Goal: Navigation & Orientation: Find specific page/section

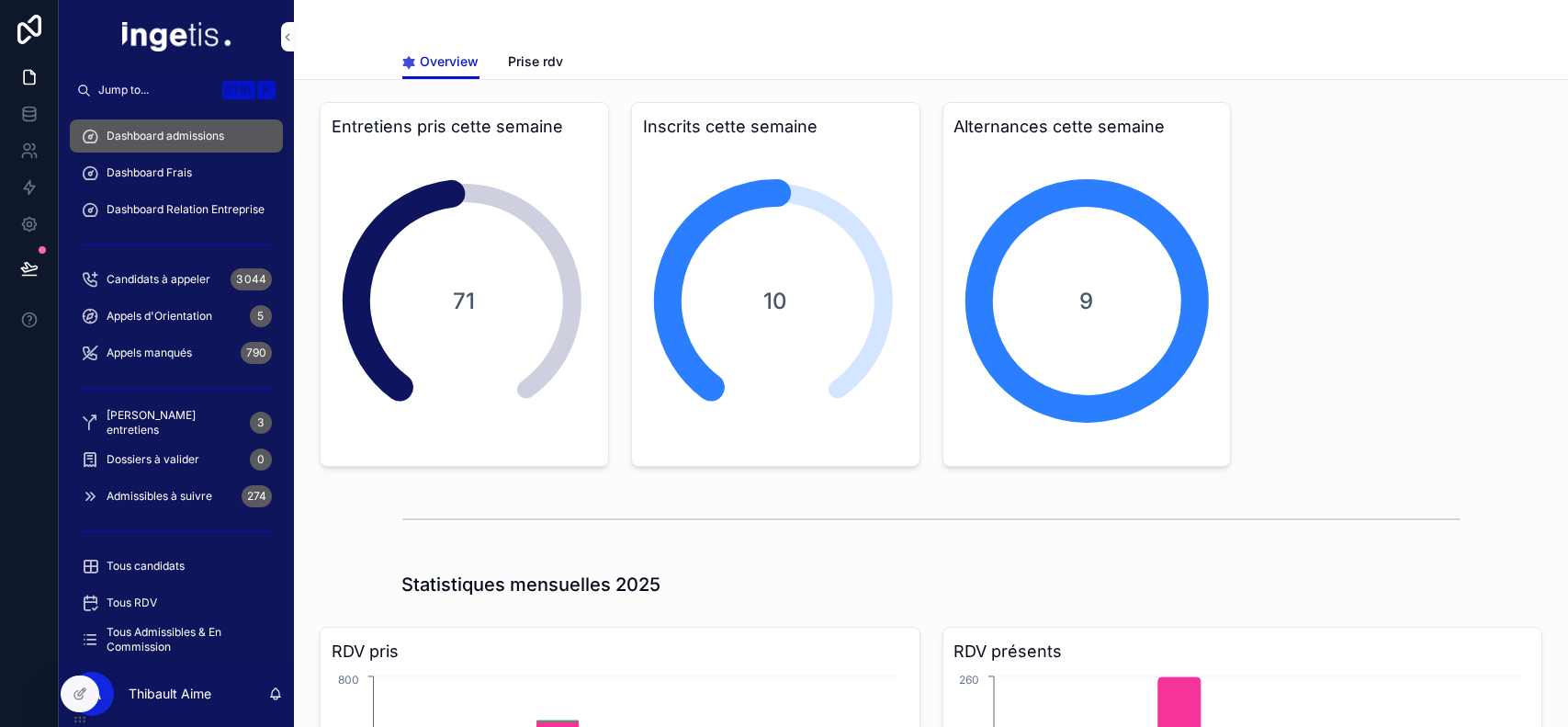
click at [747, 369] on div "10" at bounding box center [775, 300] width 266 height 307
click at [216, 189] on div "Dashboard Frais" at bounding box center [176, 173] width 235 height 37
click at [187, 172] on span "Dashboard Frais" at bounding box center [149, 173] width 85 height 15
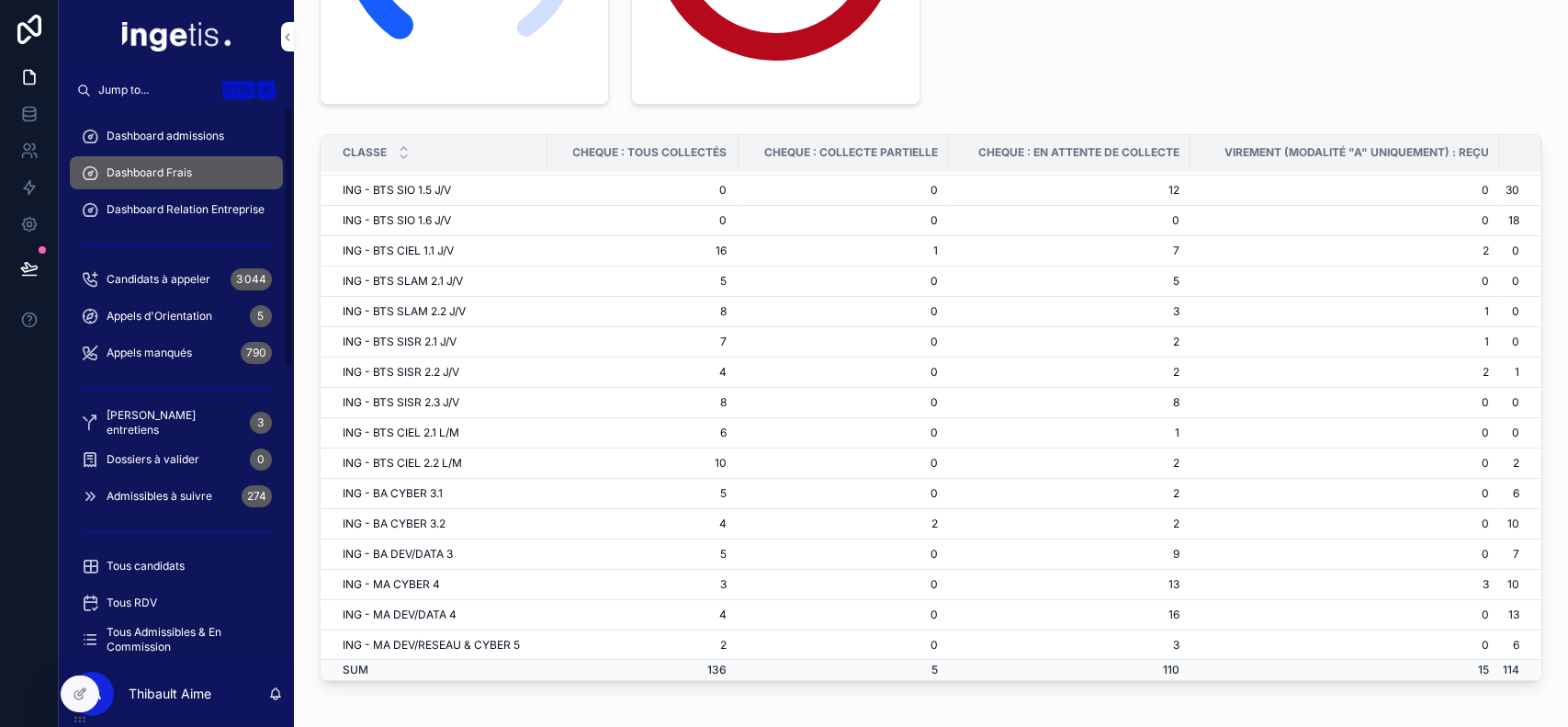
scroll to position [320, 0]
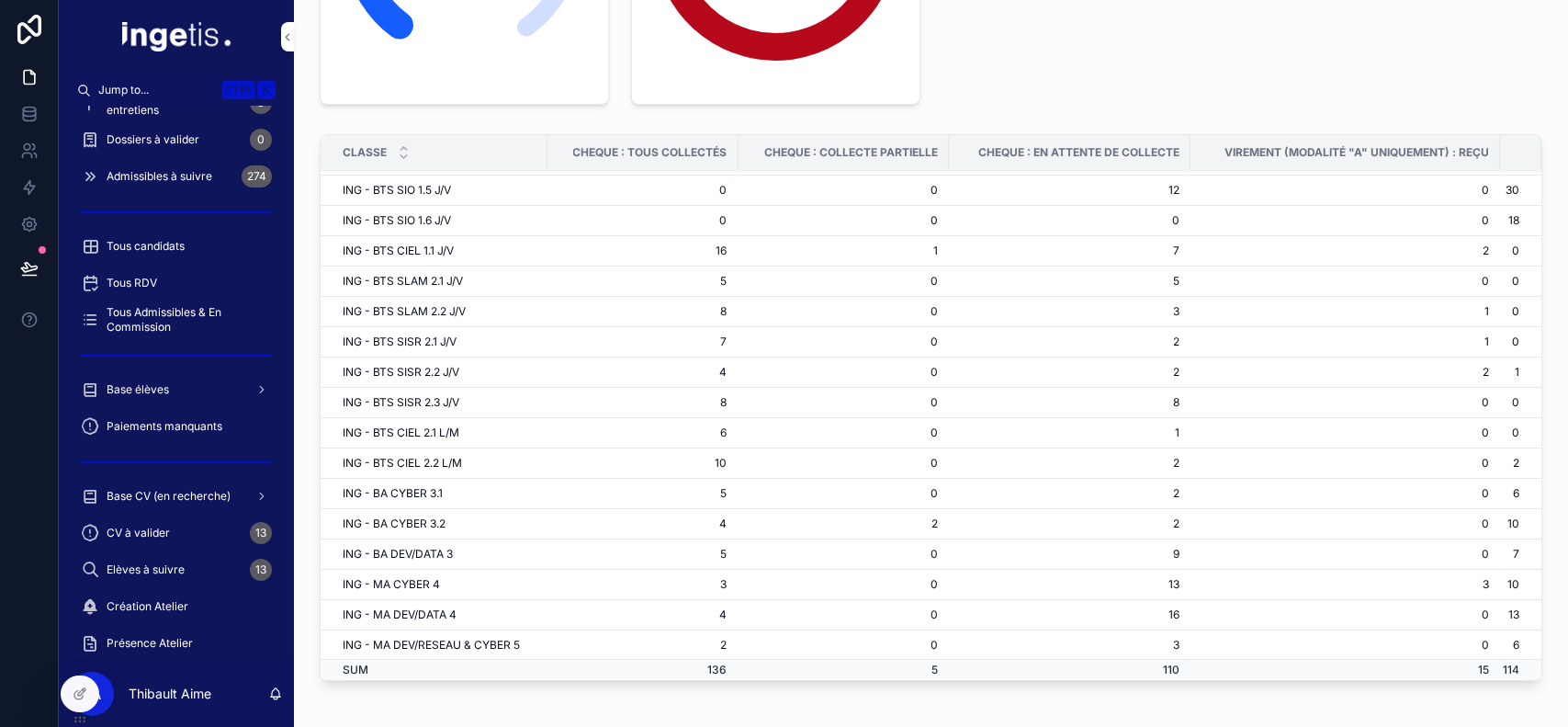
click at [137, 382] on span "Base élèves" at bounding box center [138, 389] width 62 height 15
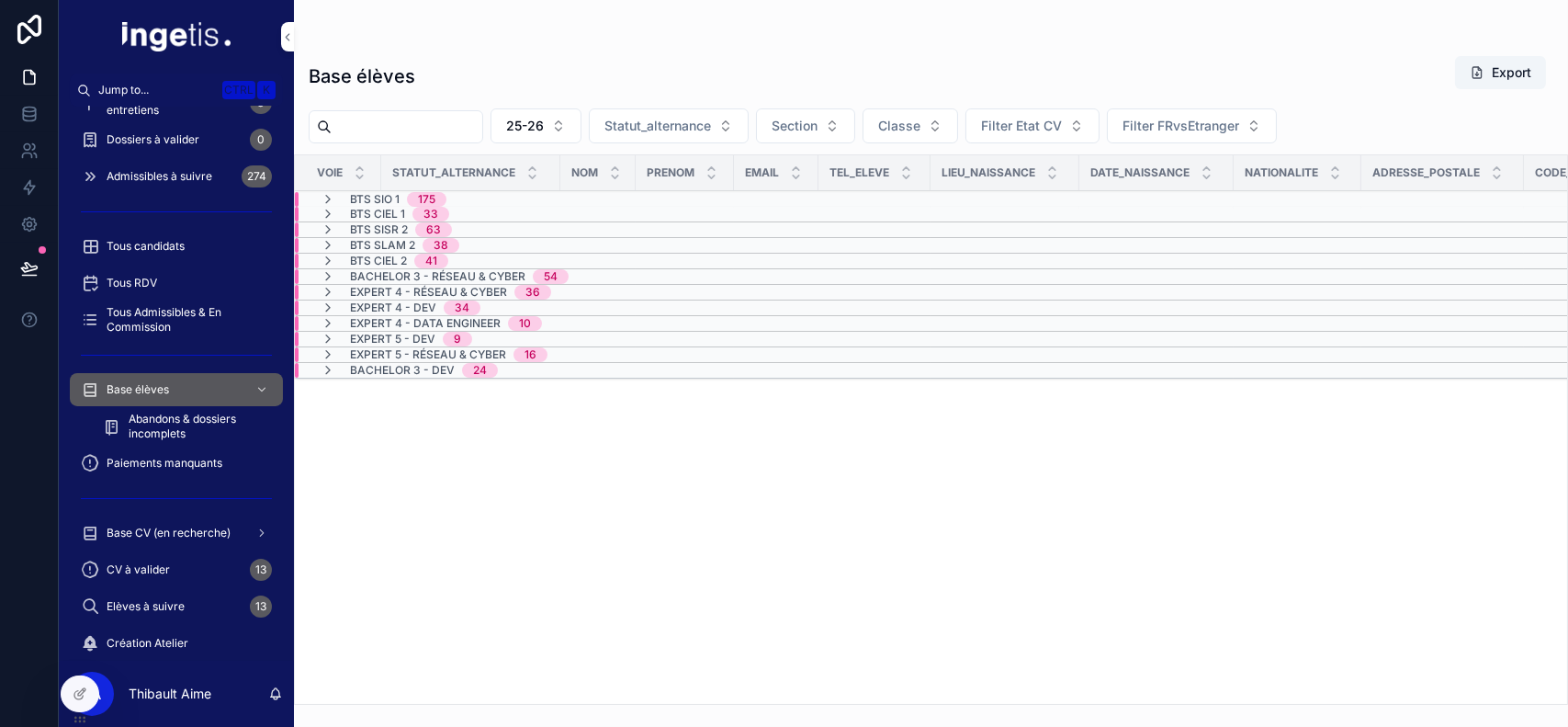
click at [416, 214] on span "33" at bounding box center [430, 213] width 37 height 15
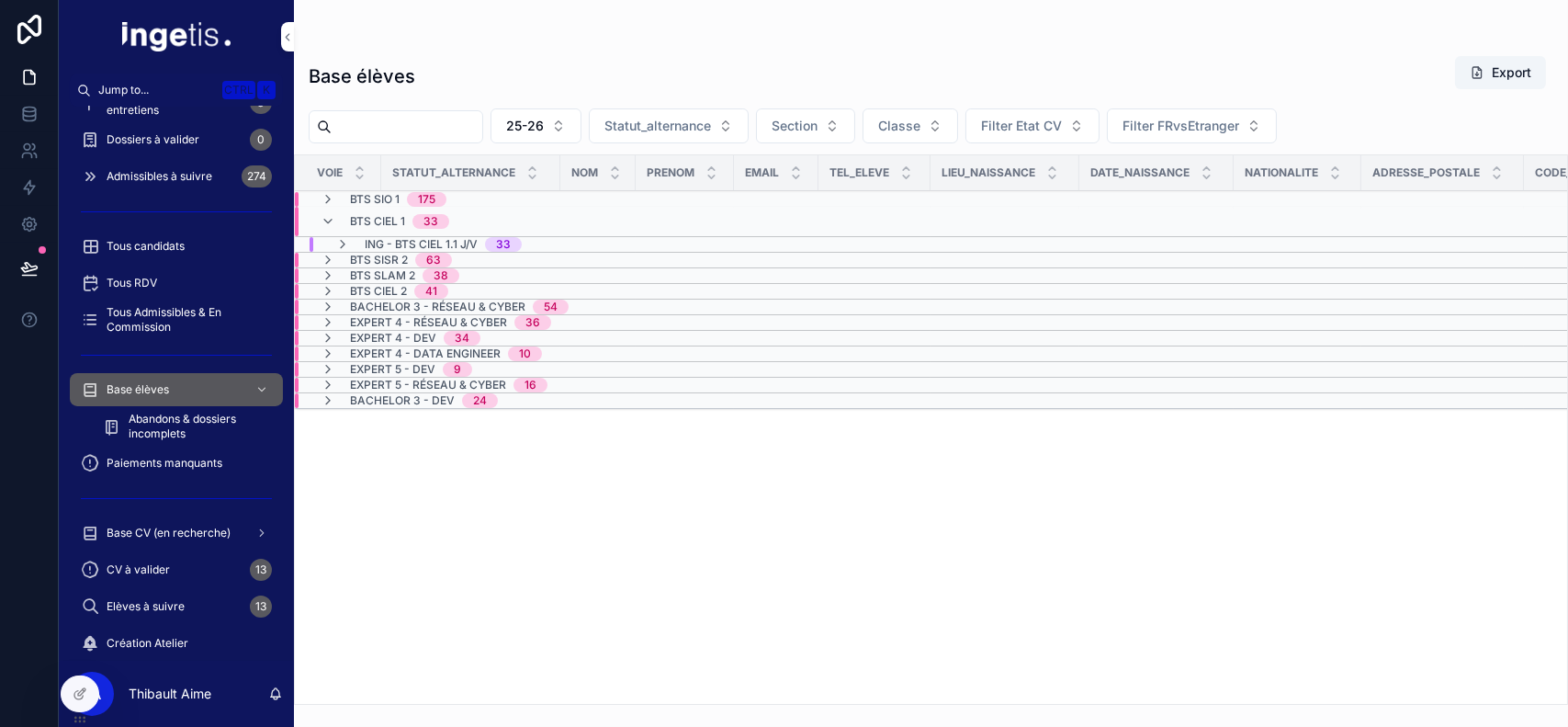
click at [404, 199] on div "BTS SIO 1 175" at bounding box center [398, 200] width 97 height 15
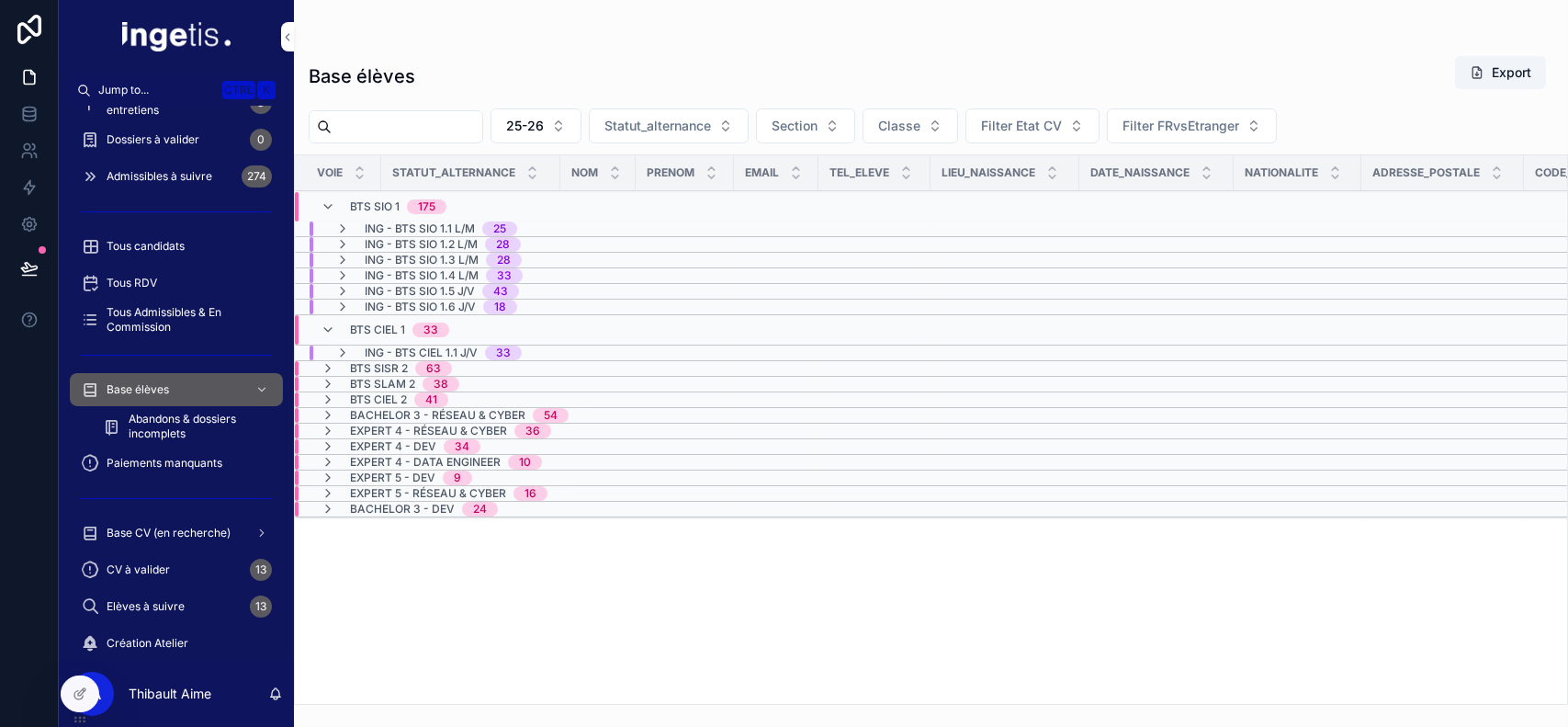
click at [440, 255] on span "ING - BTS SIO 1.3 L/M" at bounding box center [422, 260] width 114 height 15
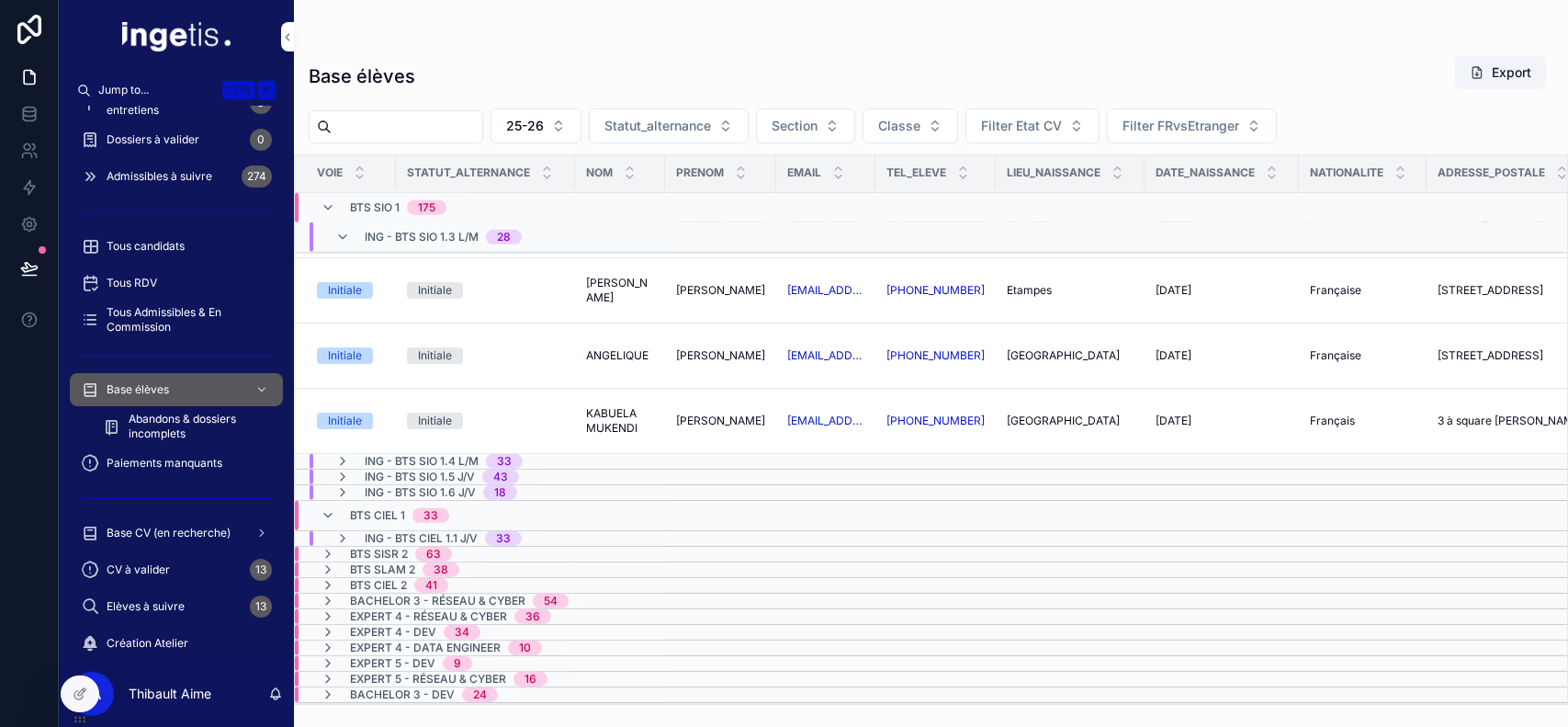
scroll to position [1746, 0]
click at [438, 454] on span "ING - BTS SIO 1.4 L/M" at bounding box center [422, 460] width 114 height 15
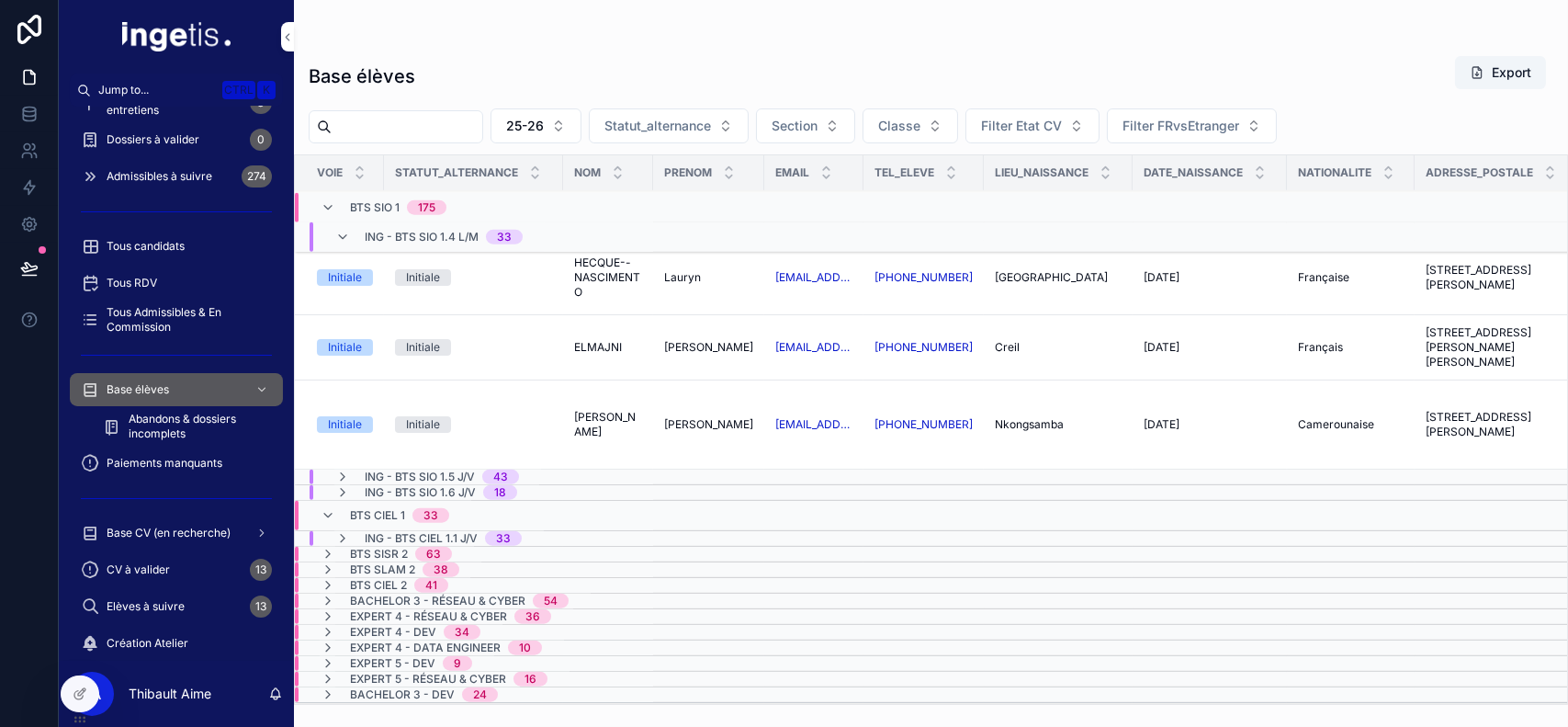
scroll to position [3959, 0]
click at [472, 469] on span "ING - BTS SIO 1.5 J/V" at bounding box center [420, 476] width 110 height 15
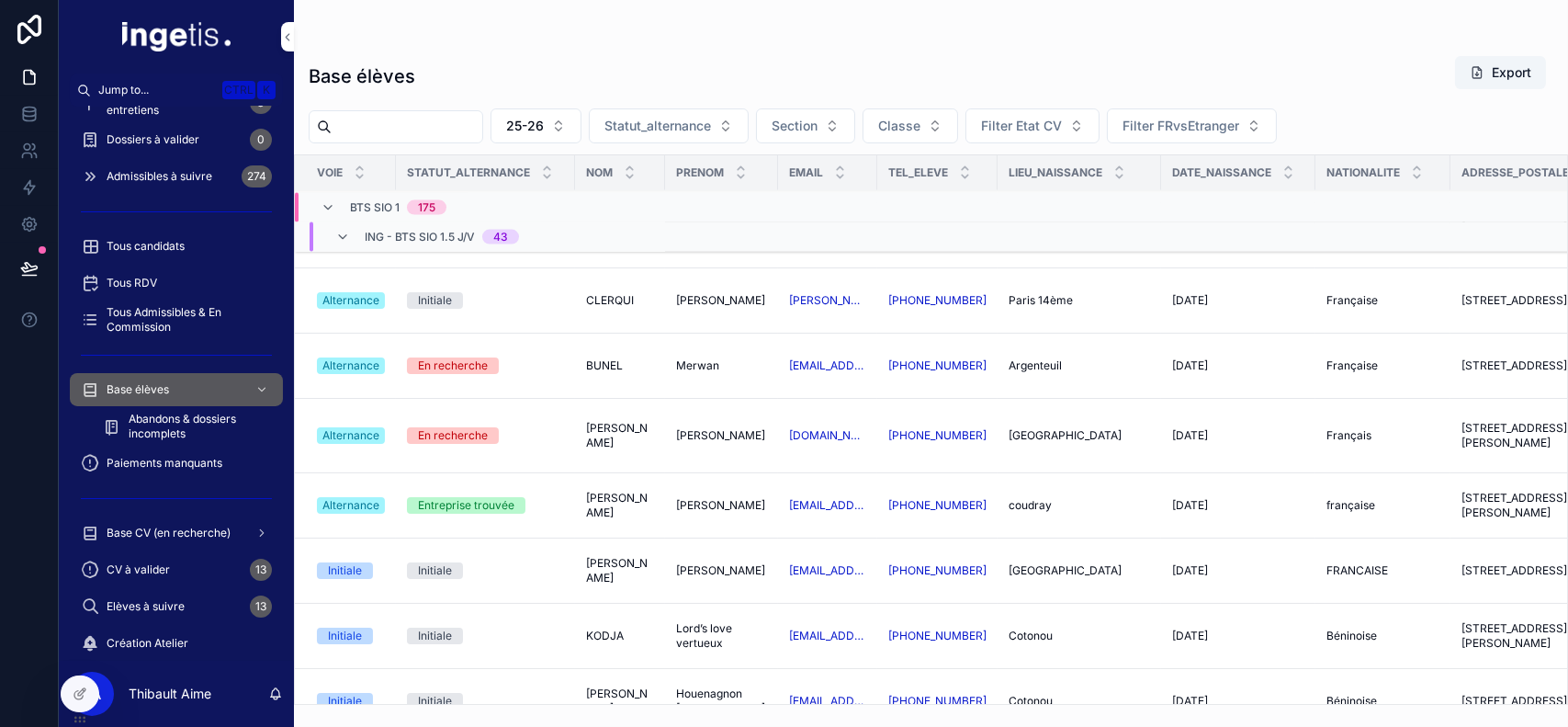
scroll to position [6775, 0]
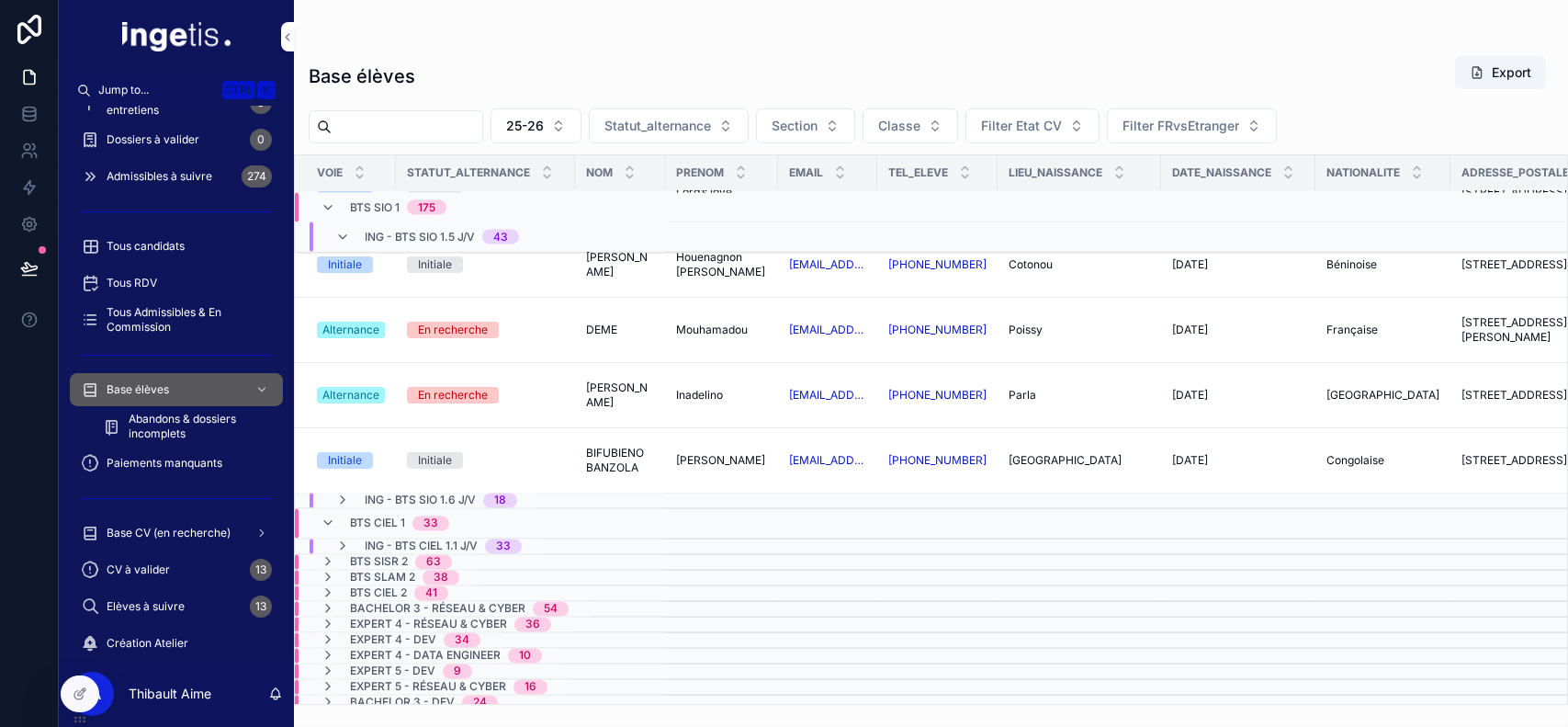
click at [464, 493] on span "ING - BTS SIO 1.6 J/V" at bounding box center [420, 500] width 111 height 15
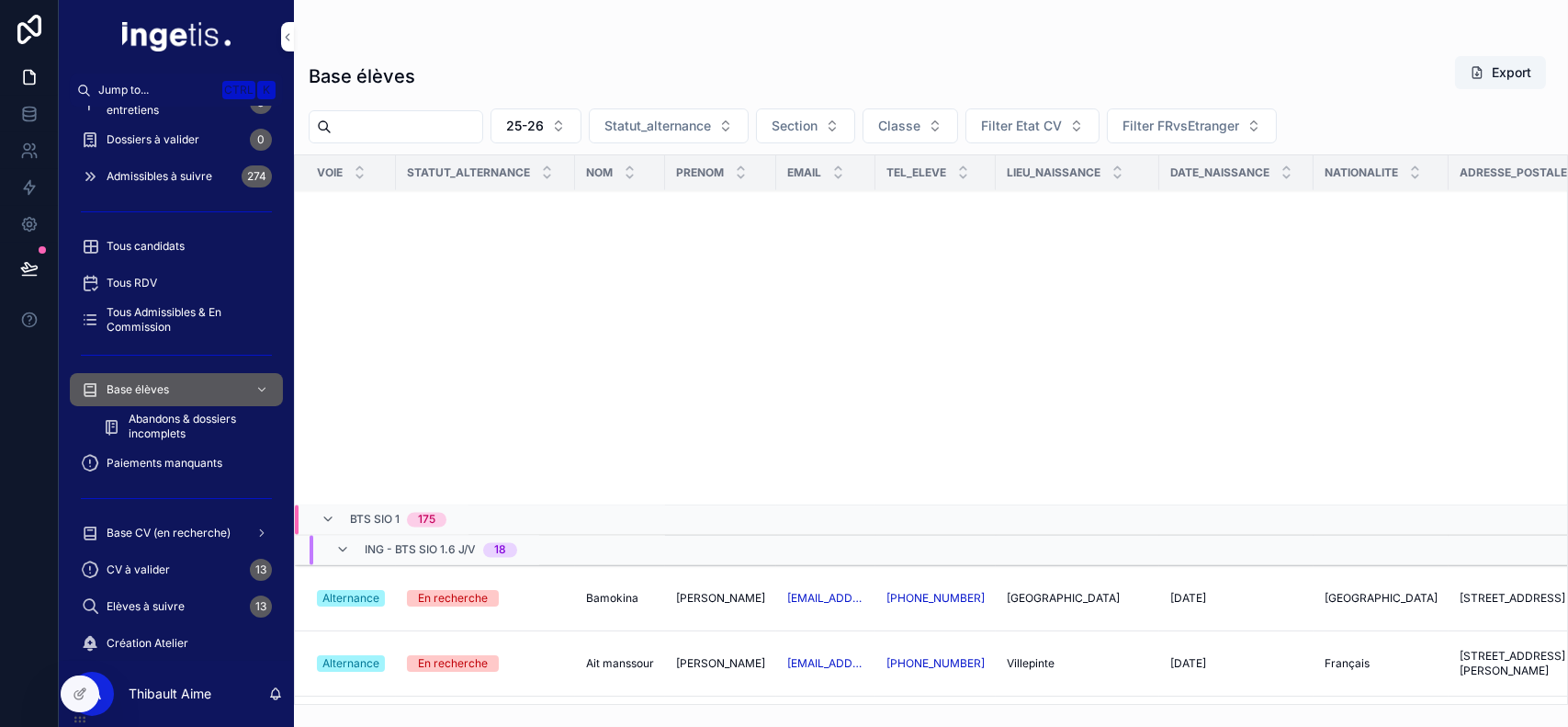
scroll to position [7958, 0]
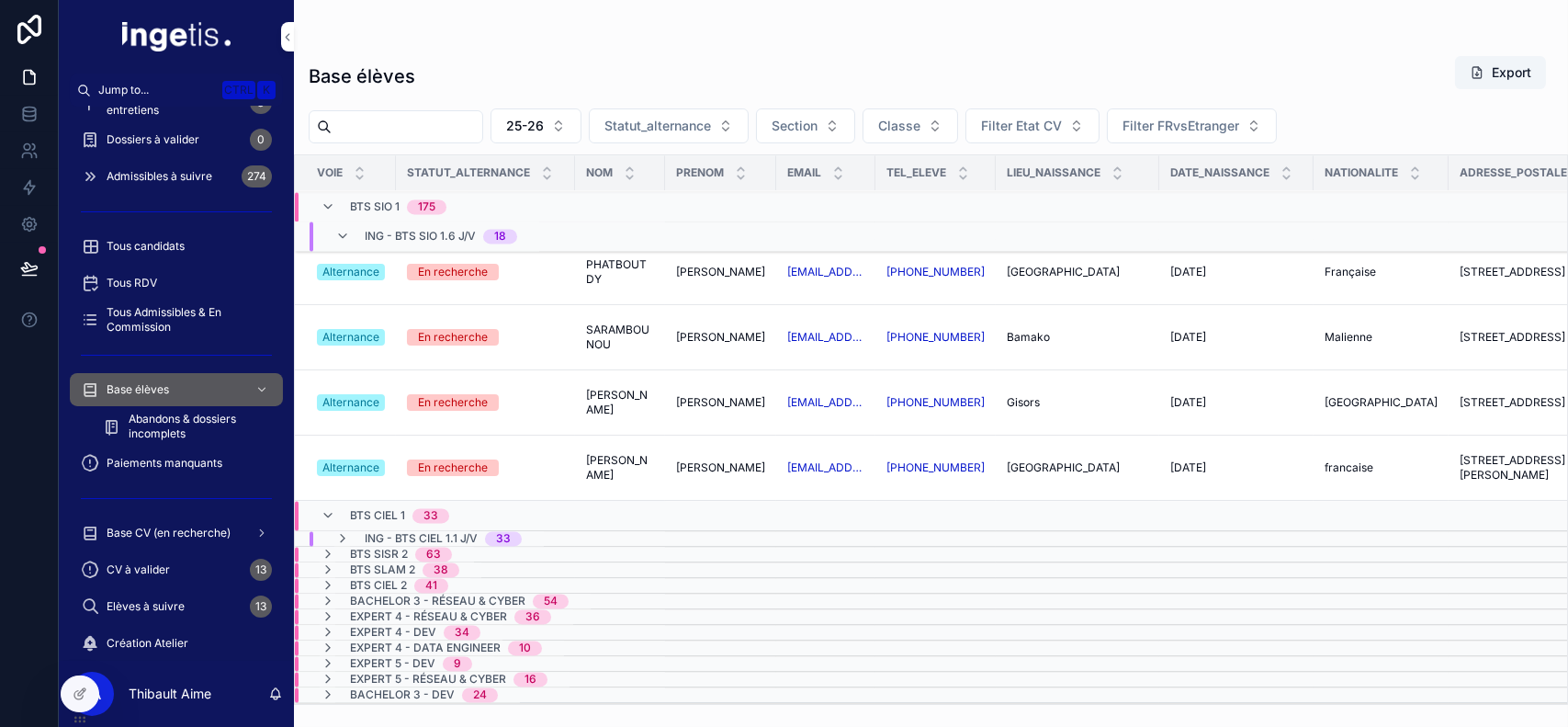
click at [461, 547] on div "BTS SISR 2 63" at bounding box center [386, 553] width 175 height 15
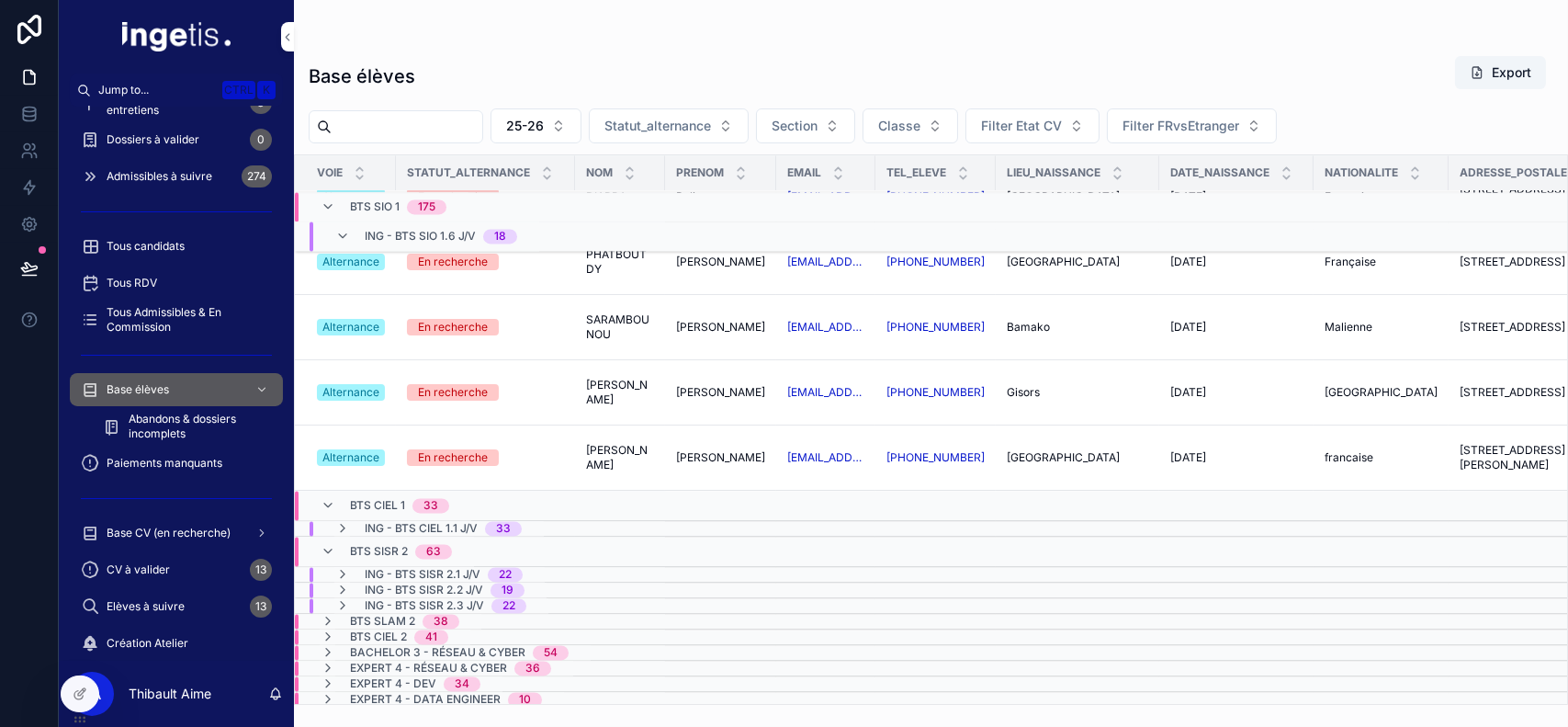
scroll to position [8020, 0]
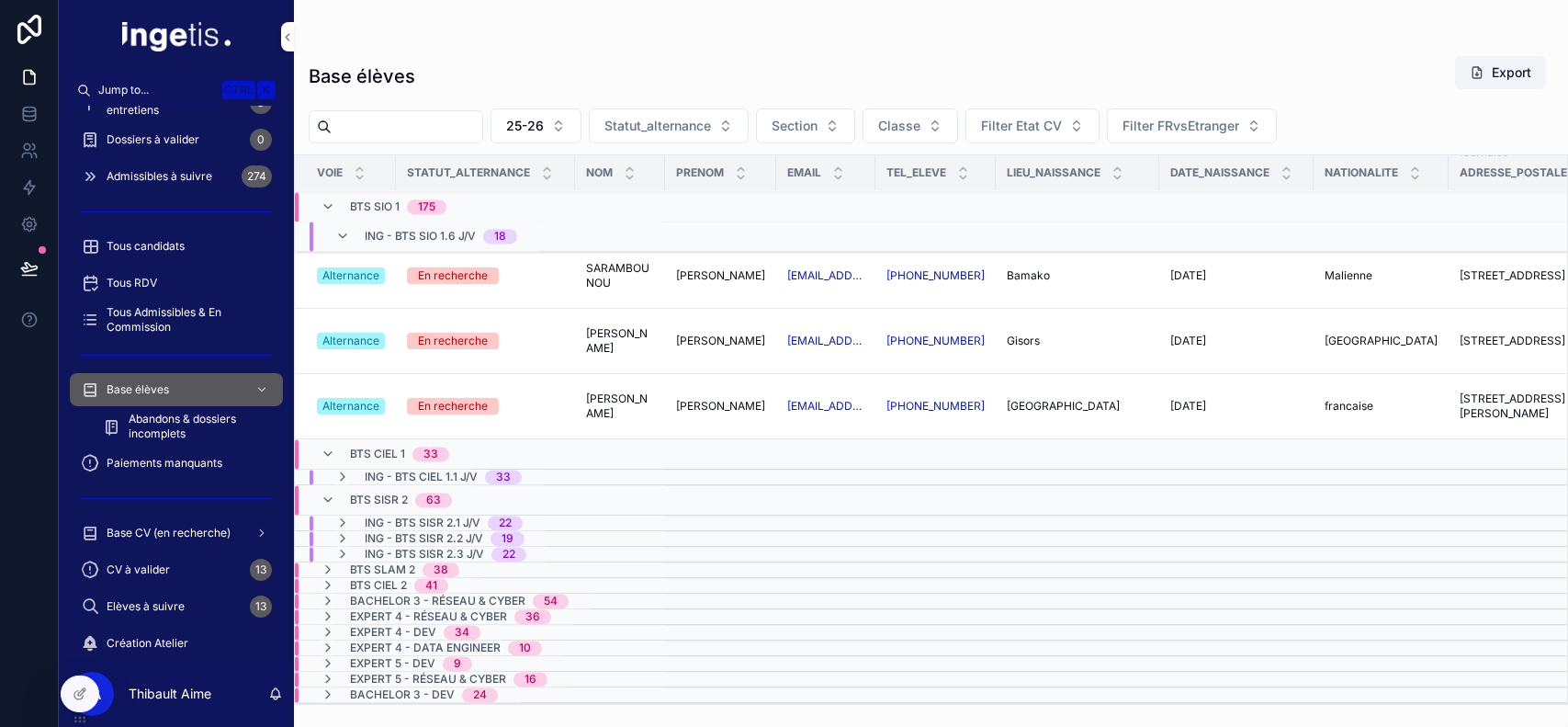
click at [474, 562] on div "BTS SLAM 2 38" at bounding box center [390, 569] width 183 height 15
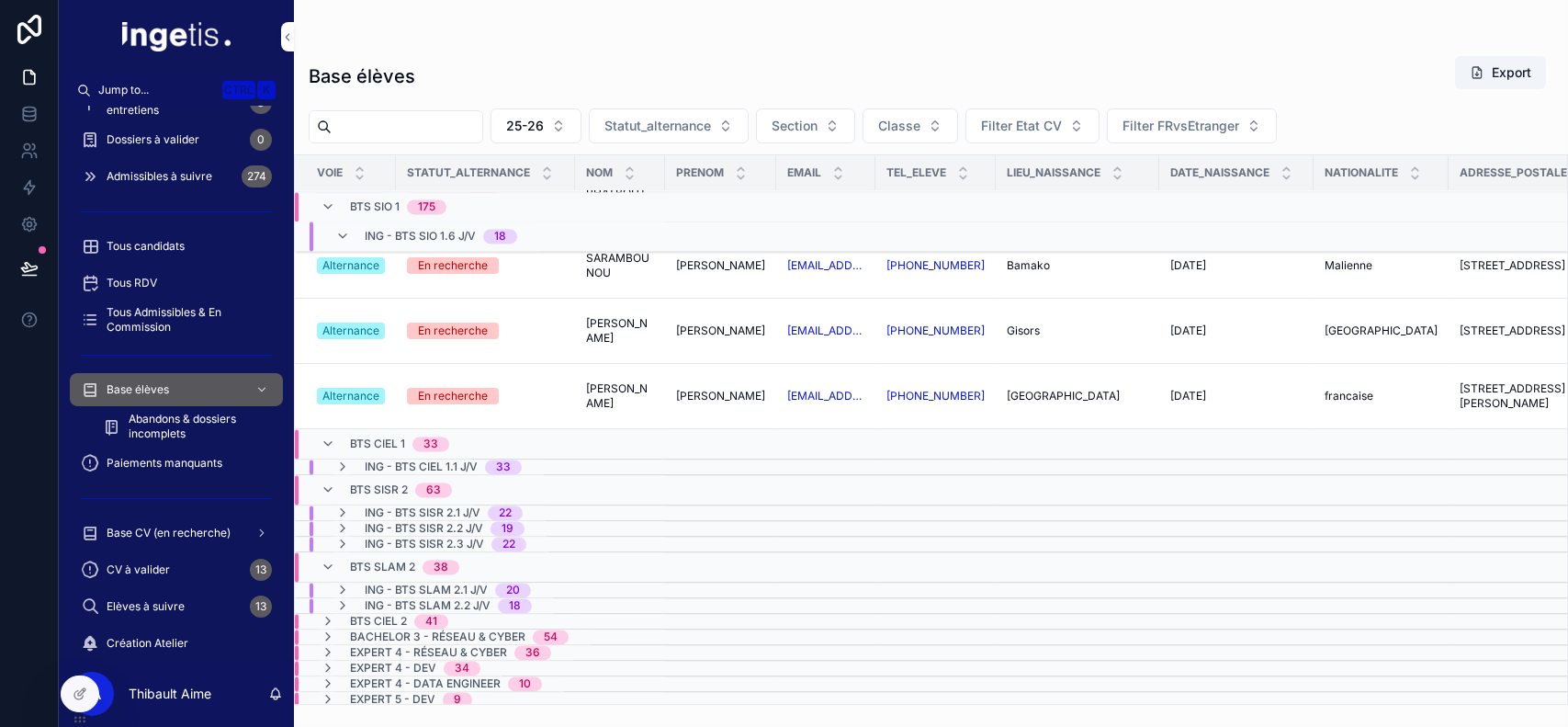
scroll to position [8065, 0]
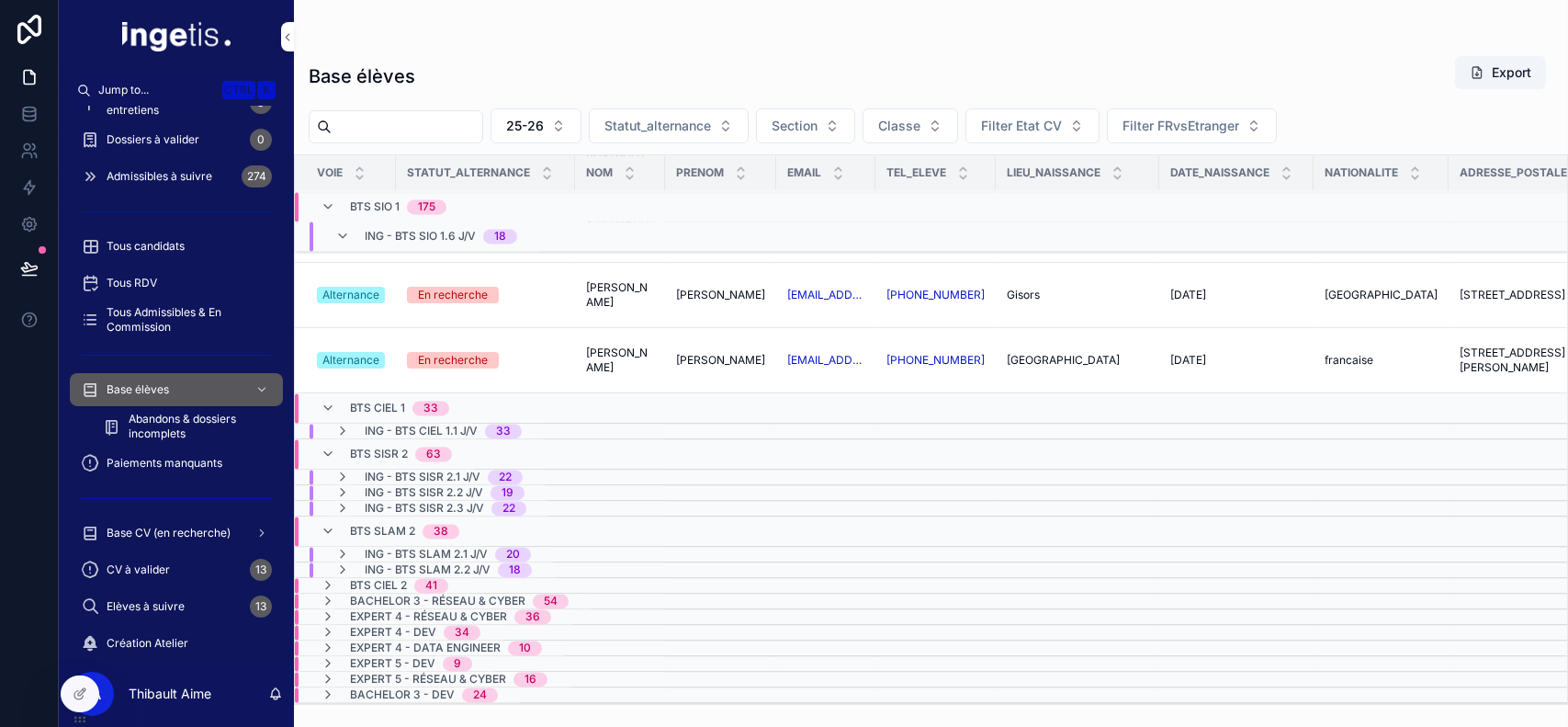
click at [463, 578] on div "BTS CIEL 2 41" at bounding box center [384, 585] width 172 height 15
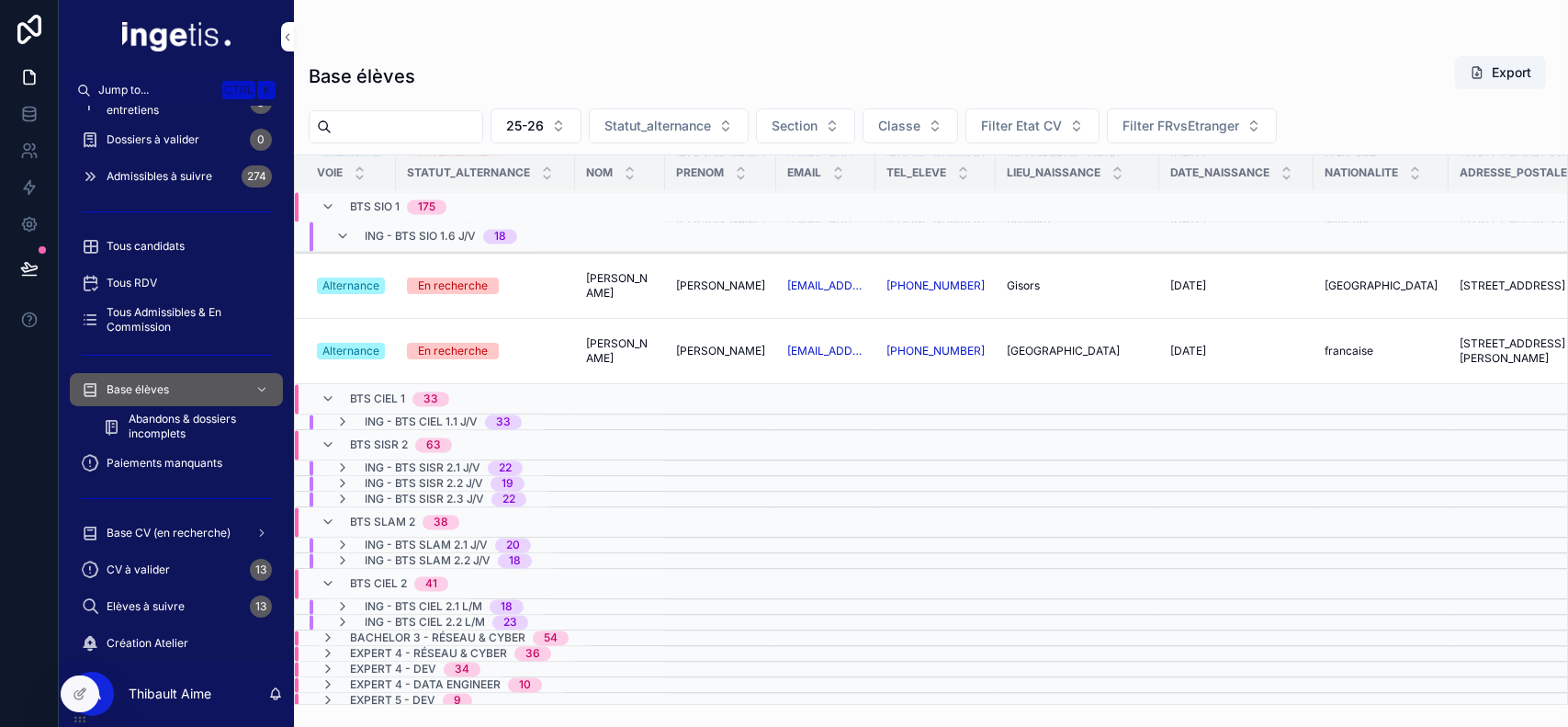
scroll to position [8111, 0]
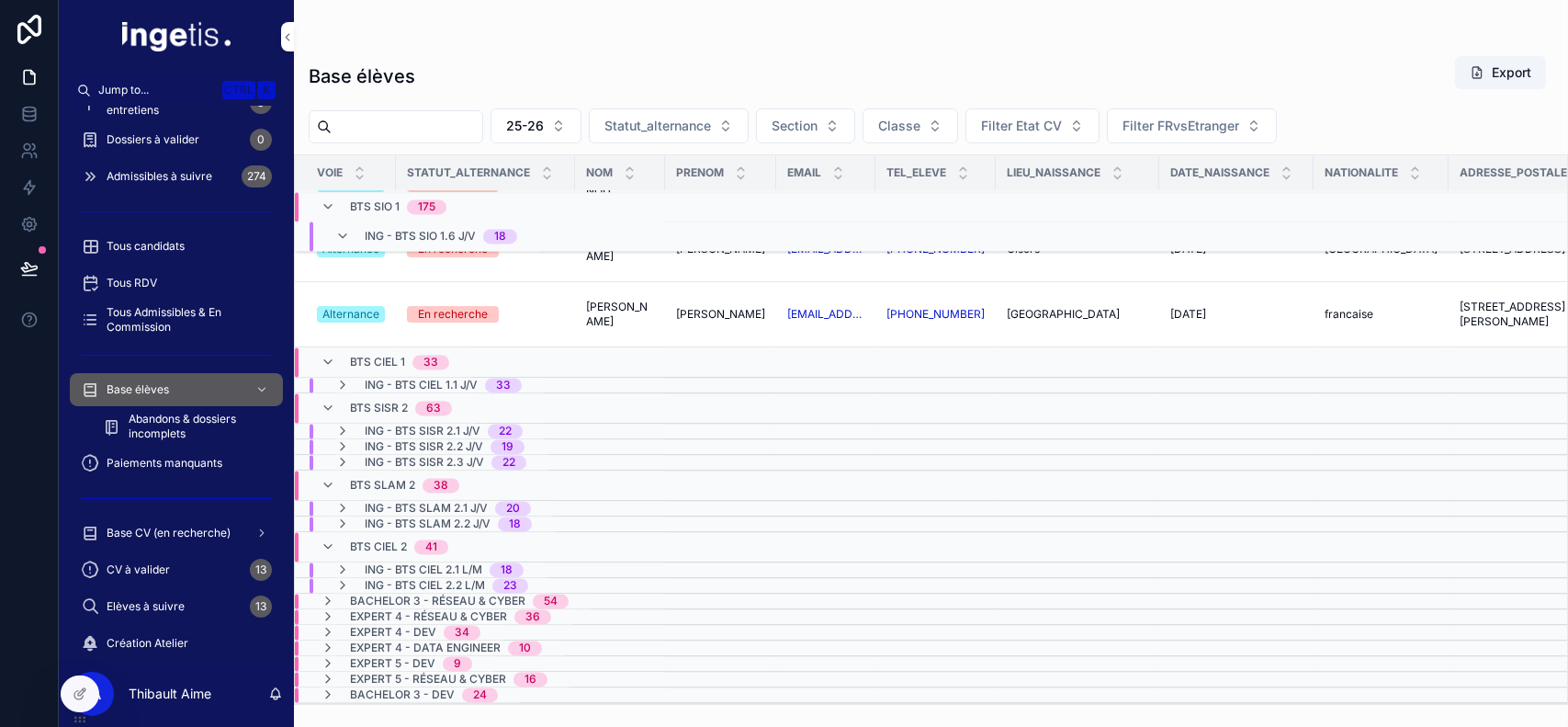
click at [472, 593] on span "Bachelor 3 - Réseau & Cyber" at bounding box center [437, 600] width 175 height 15
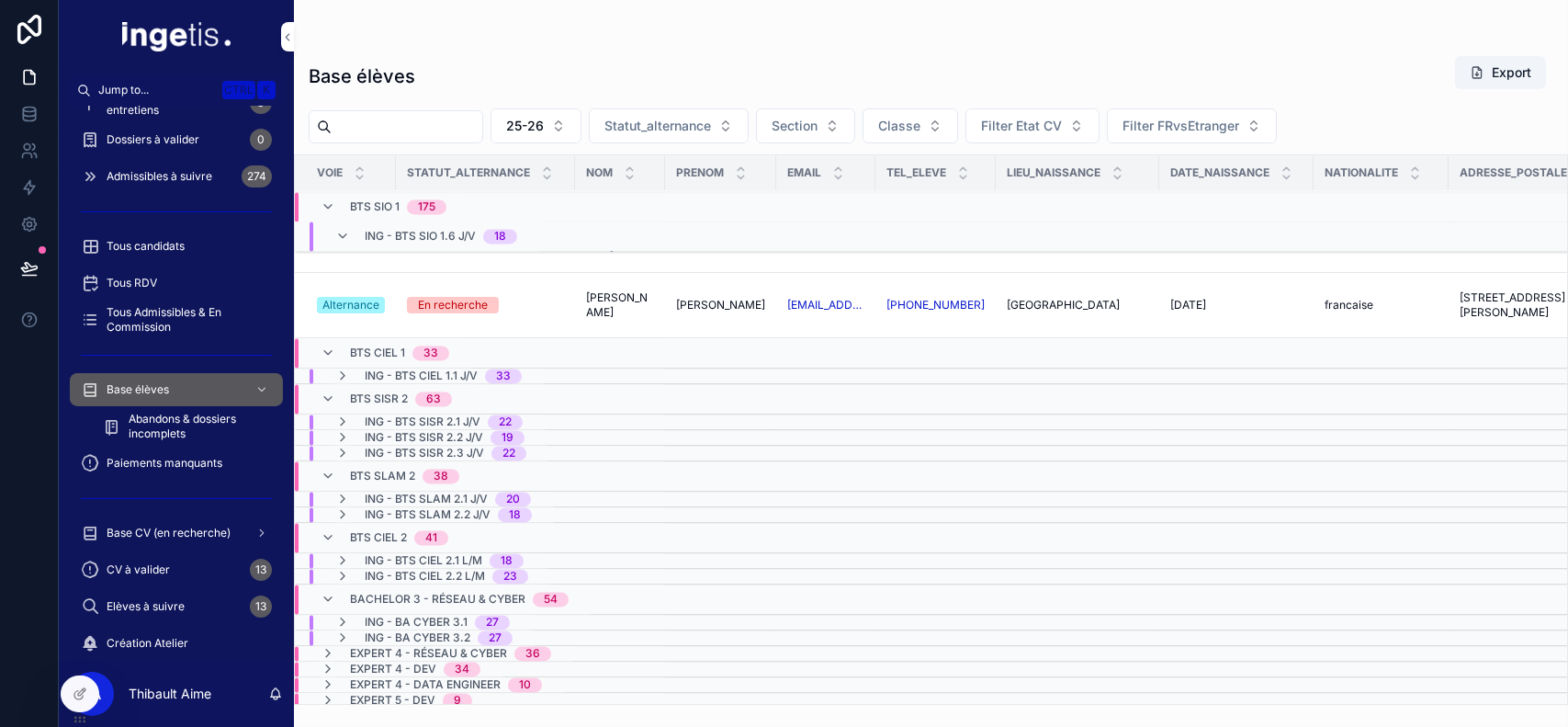
scroll to position [8157, 0]
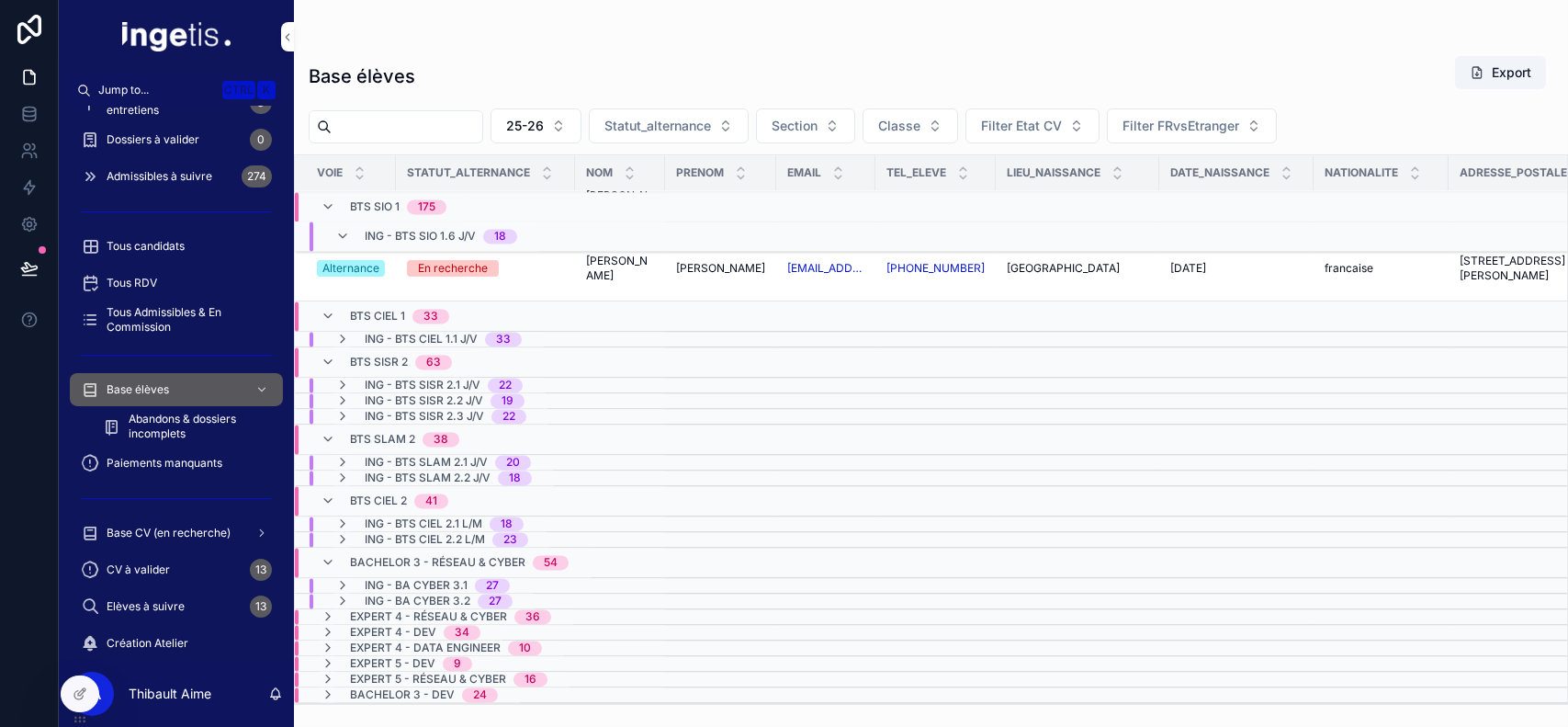
click at [470, 609] on span "Expert 4 - Réseau & Cyber" at bounding box center [428, 616] width 157 height 15
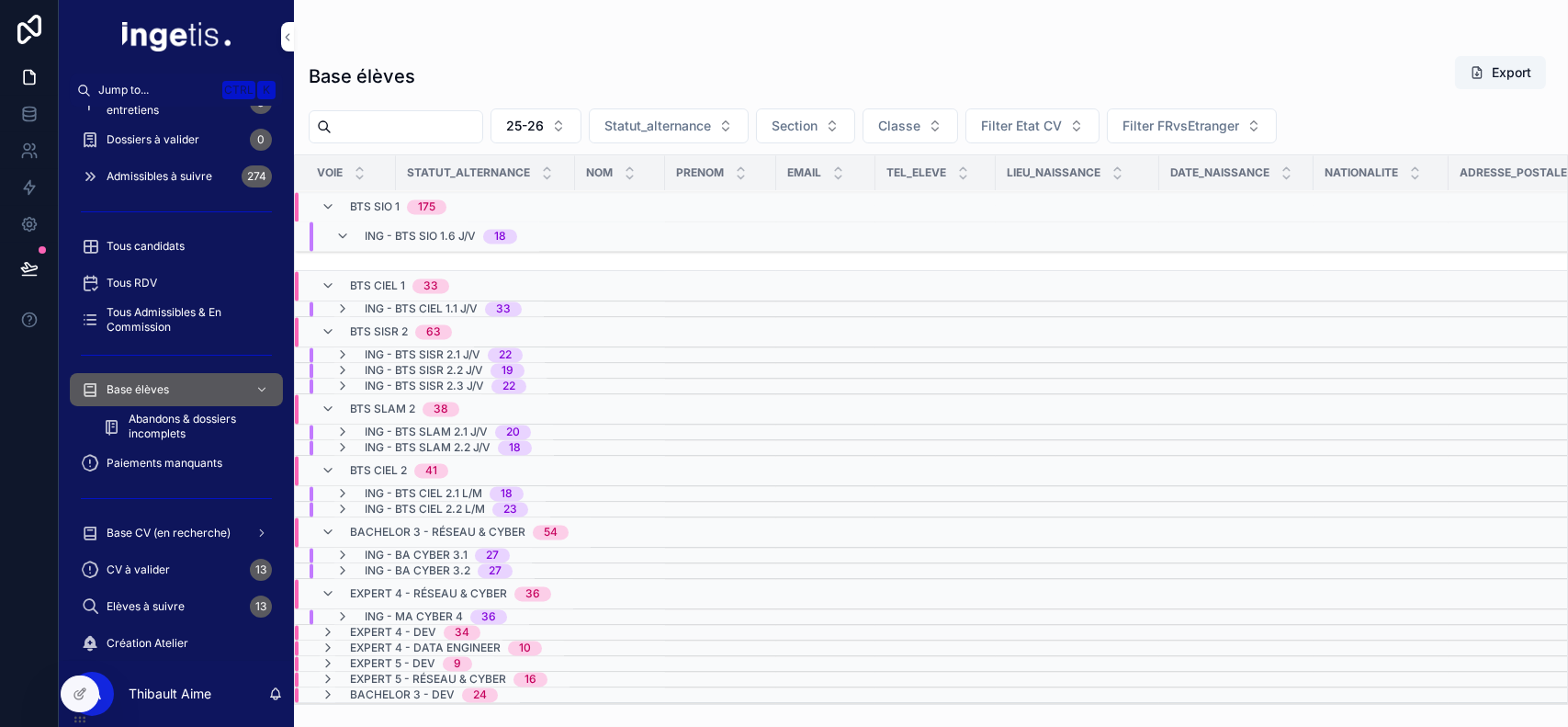
scroll to position [8187, 0]
click at [437, 624] on div "Expert 4 - Dev 34" at bounding box center [415, 631] width 131 height 15
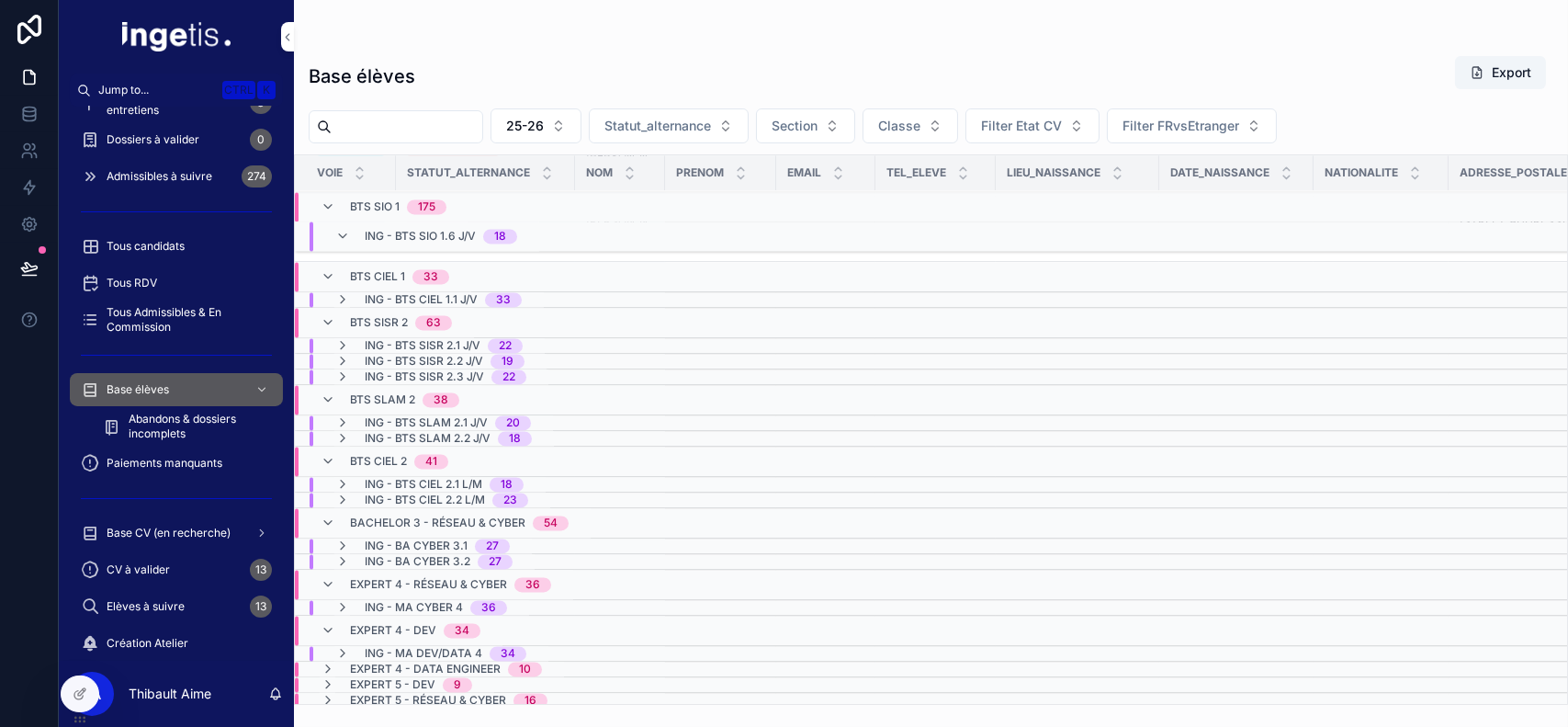
scroll to position [8218, 0]
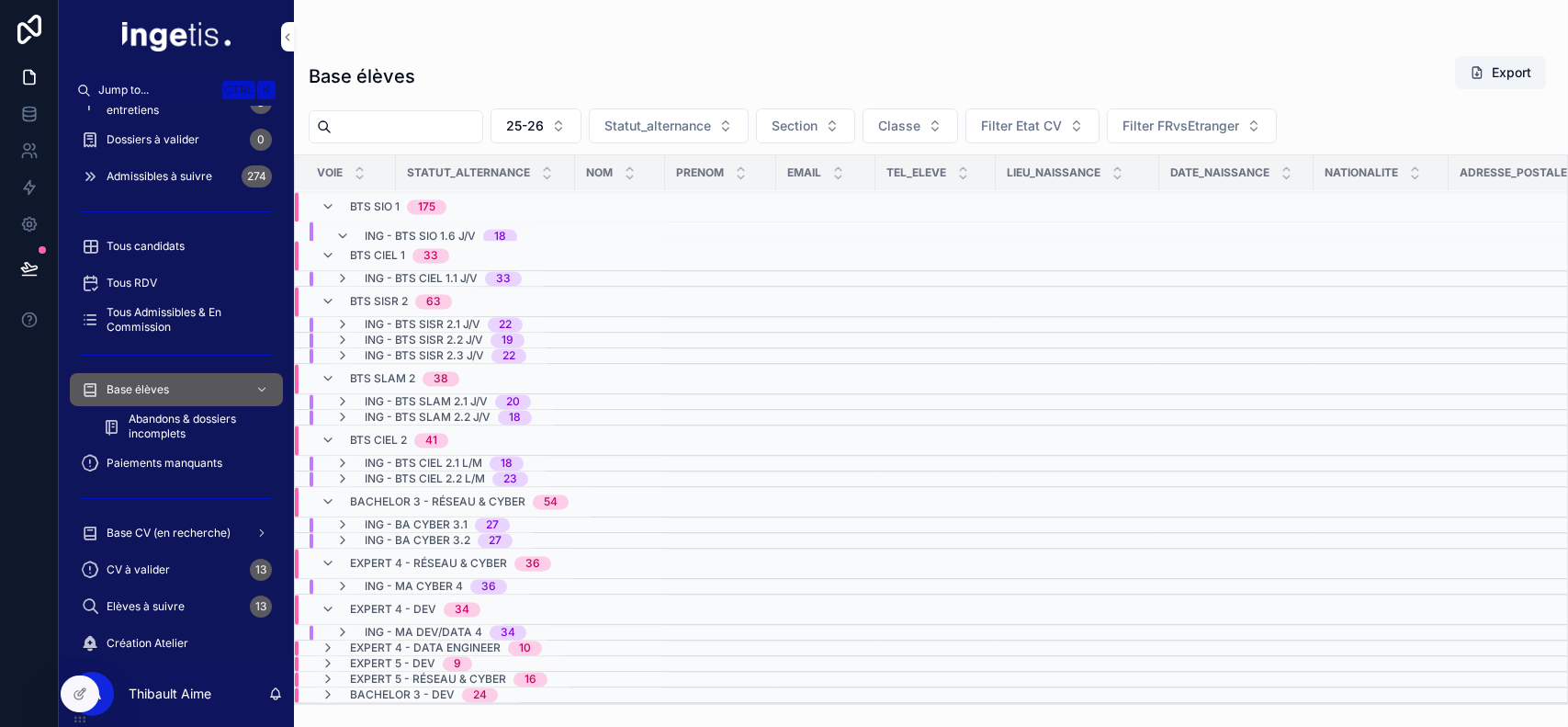
click at [438, 641] on span "Expert 4 - Data Engineer" at bounding box center [424, 648] width 150 height 15
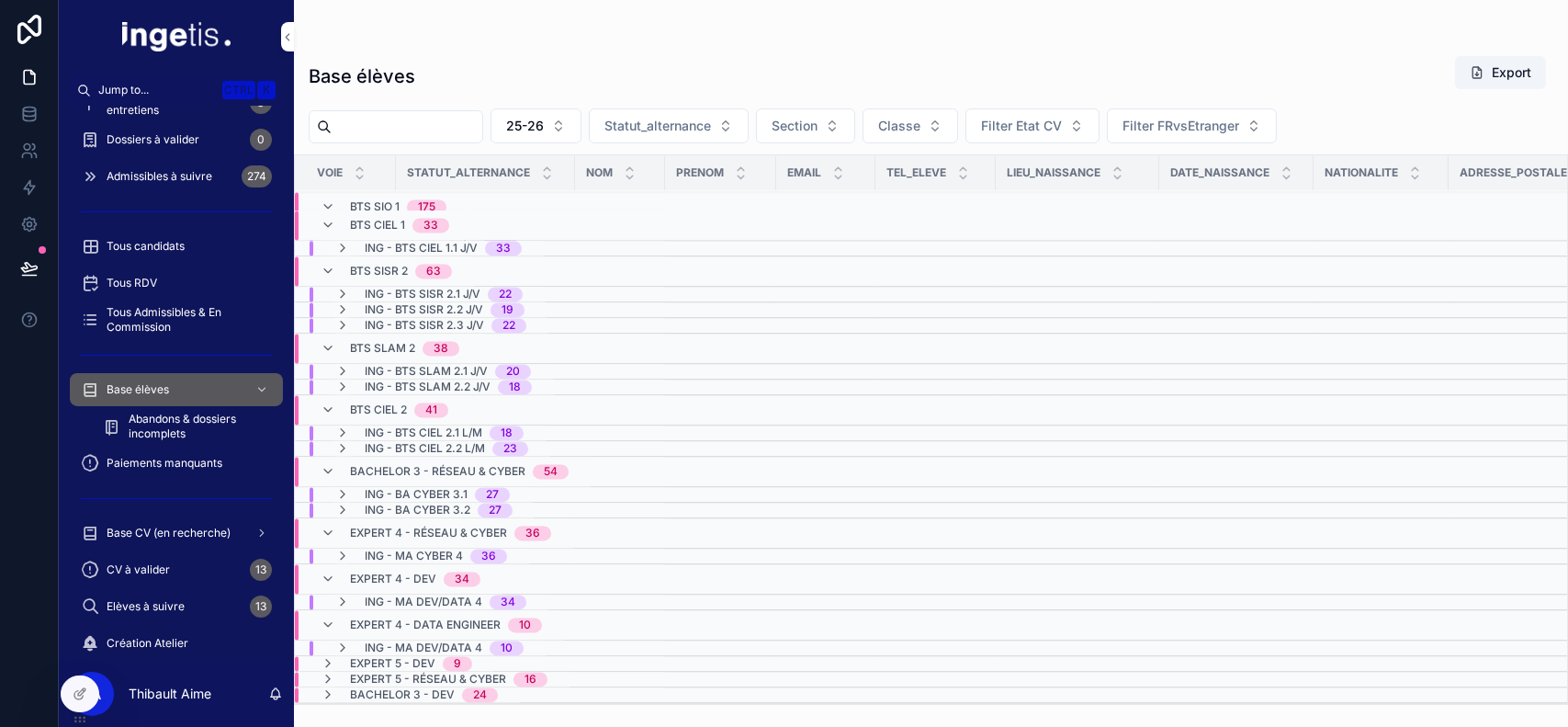
scroll to position [8248, 0]
click at [423, 656] on span "Expert 5 - Dev" at bounding box center [392, 663] width 85 height 15
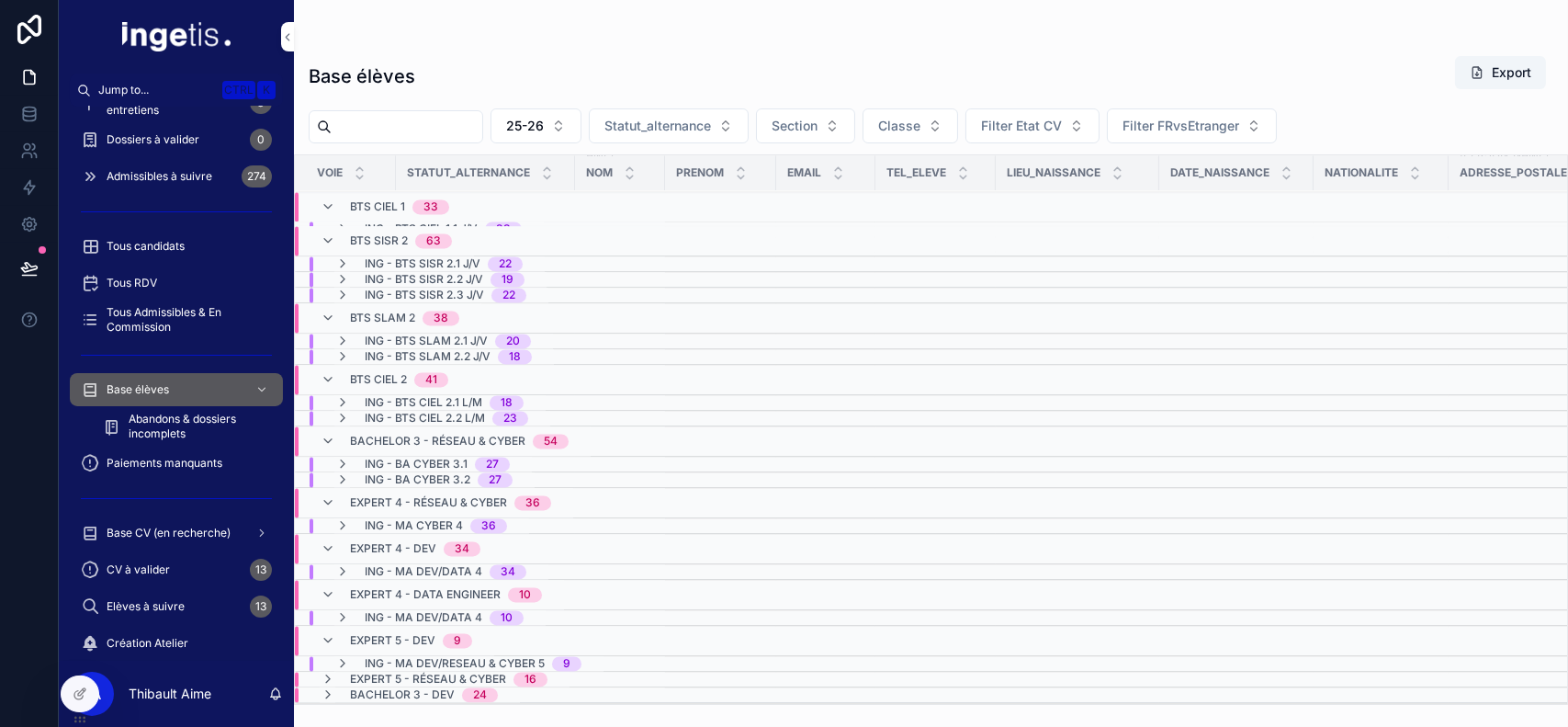
scroll to position [8278, 0]
click at [420, 672] on span "Expert 5 - Réseau & Cyber" at bounding box center [427, 679] width 156 height 15
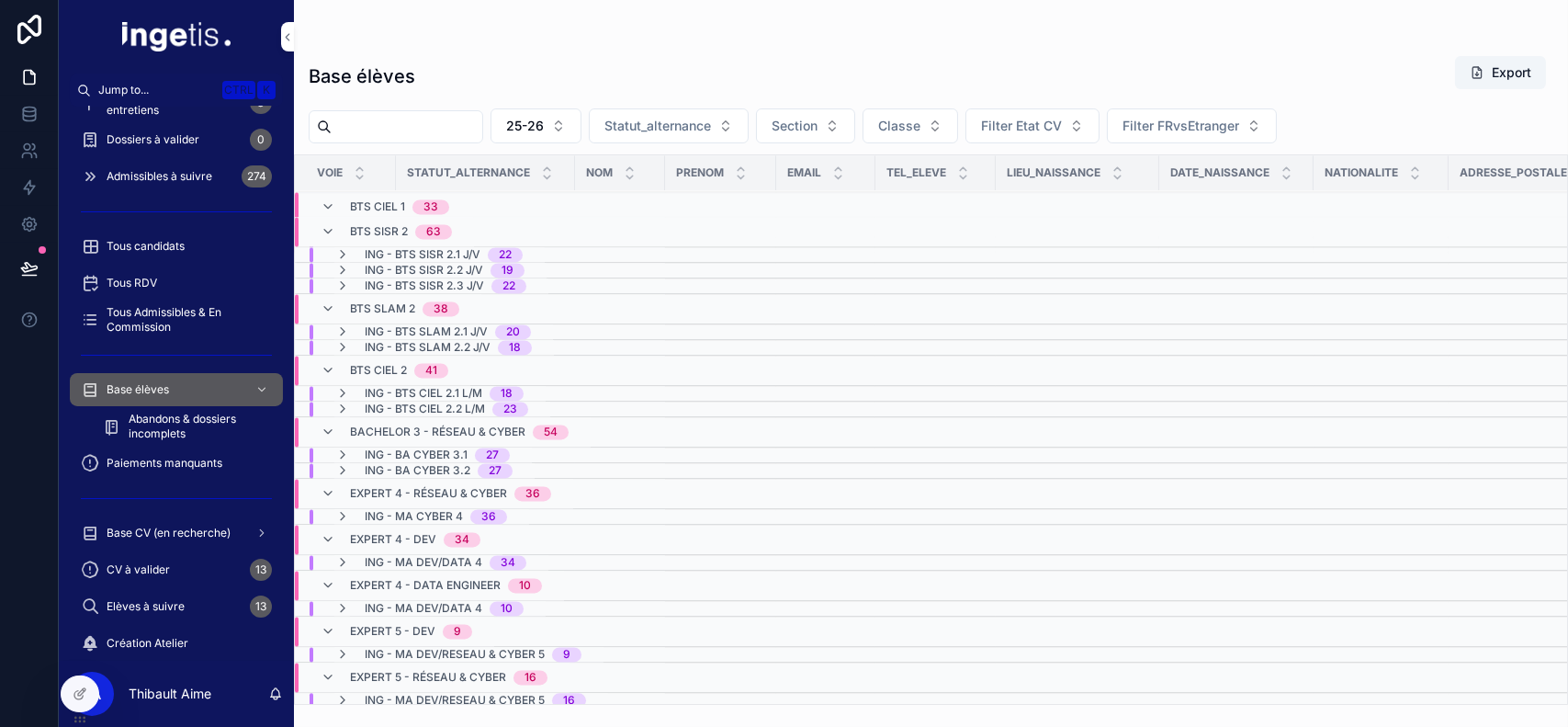
scroll to position [8309, 0]
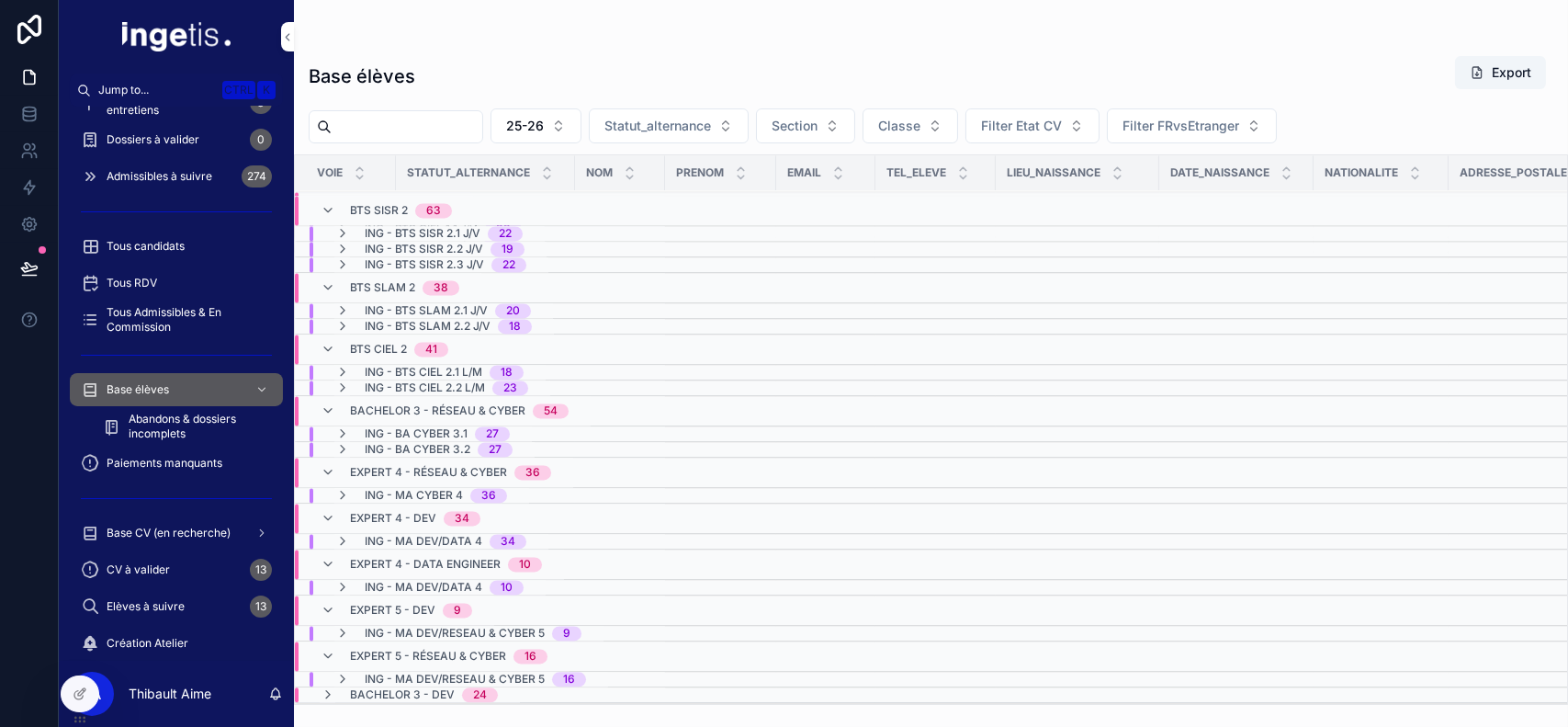
click at [414, 687] on span "Bachelor 3 - Dev" at bounding box center [402, 694] width 105 height 15
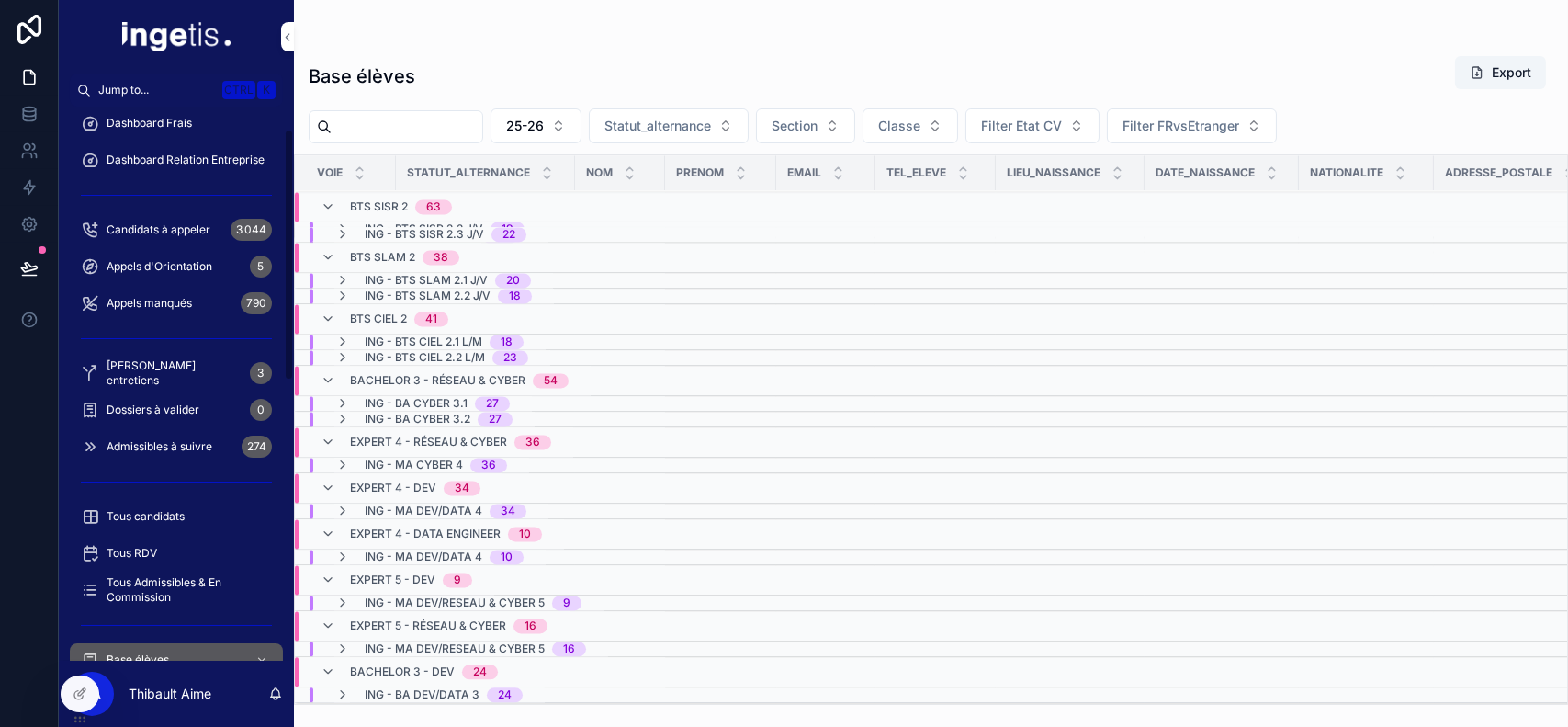
scroll to position [0, 0]
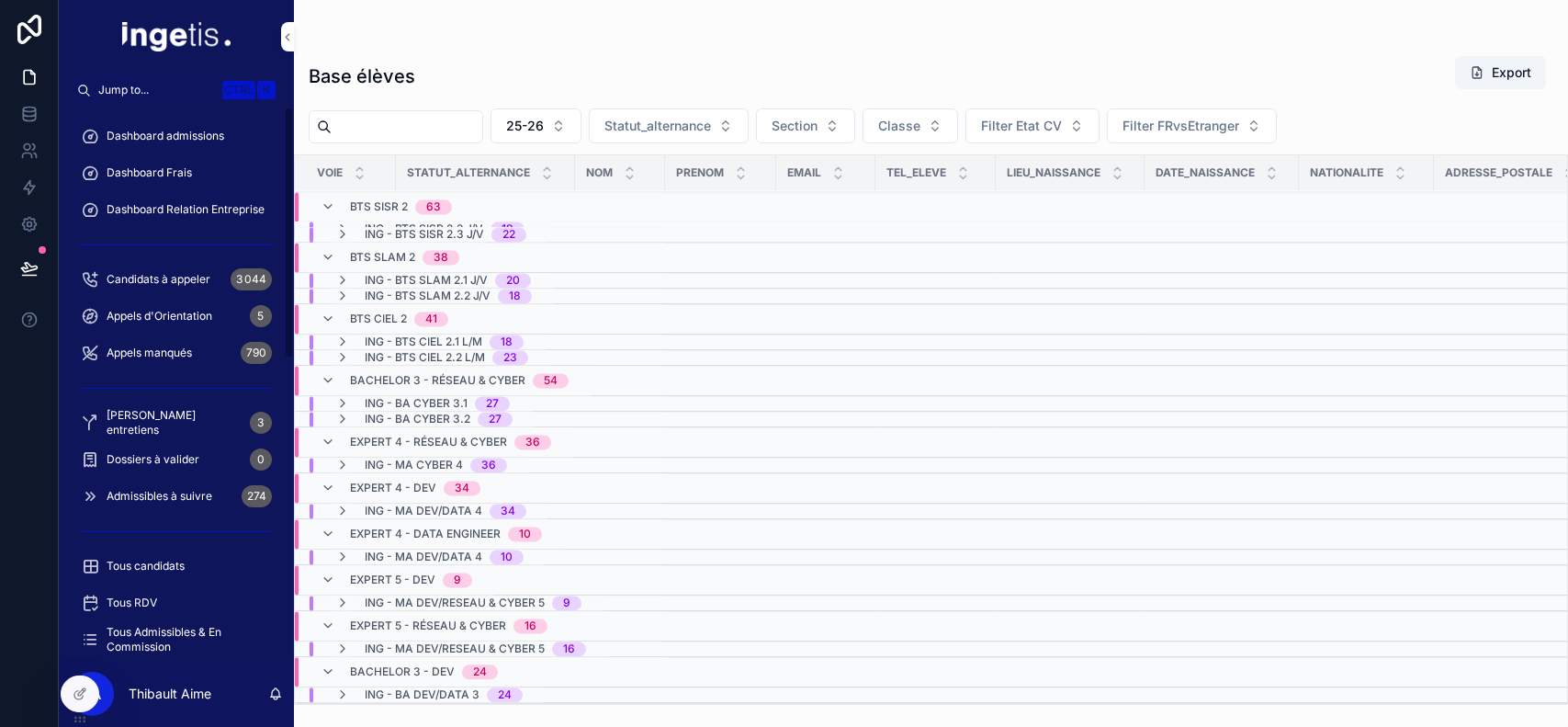
click at [193, 130] on span "Dashboard admissions" at bounding box center [165, 136] width 117 height 15
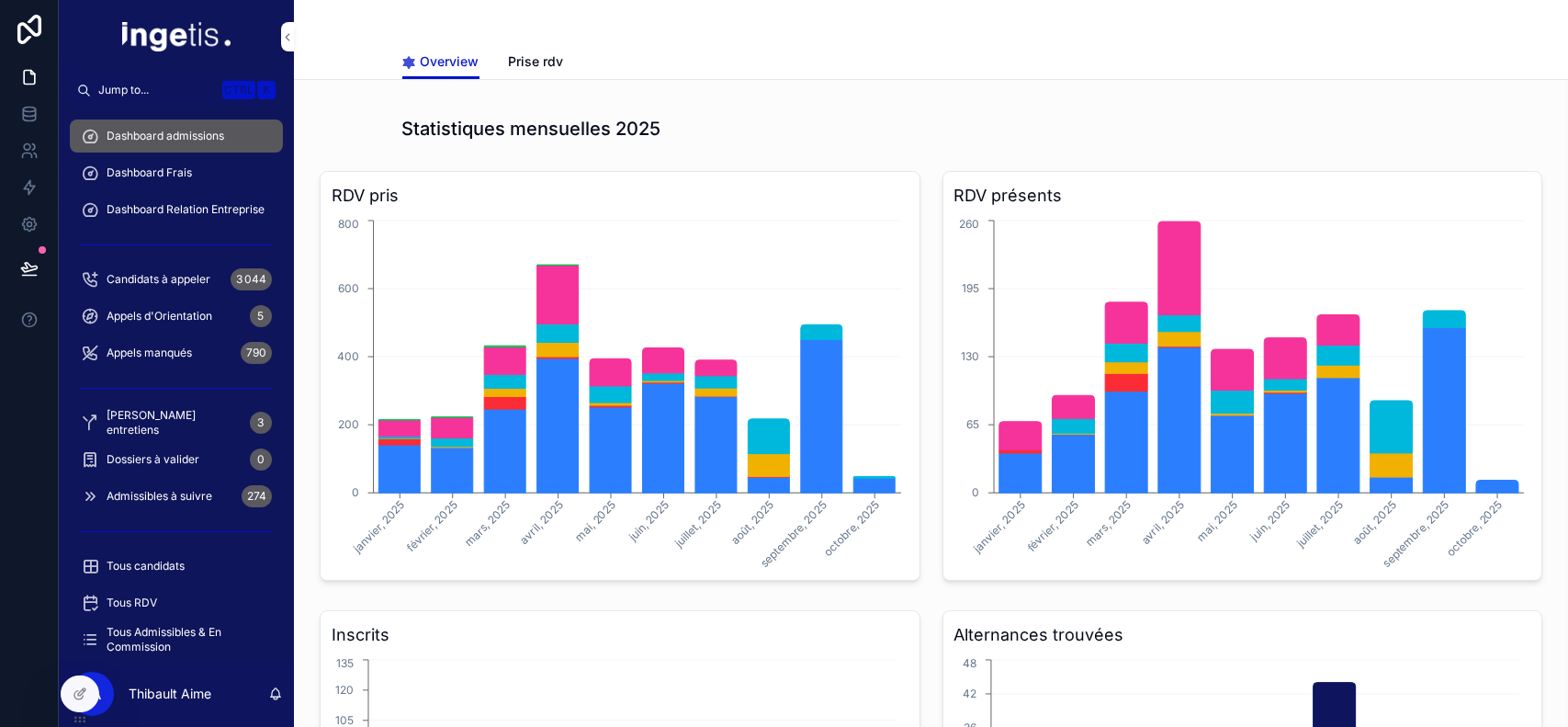
scroll to position [455, 0]
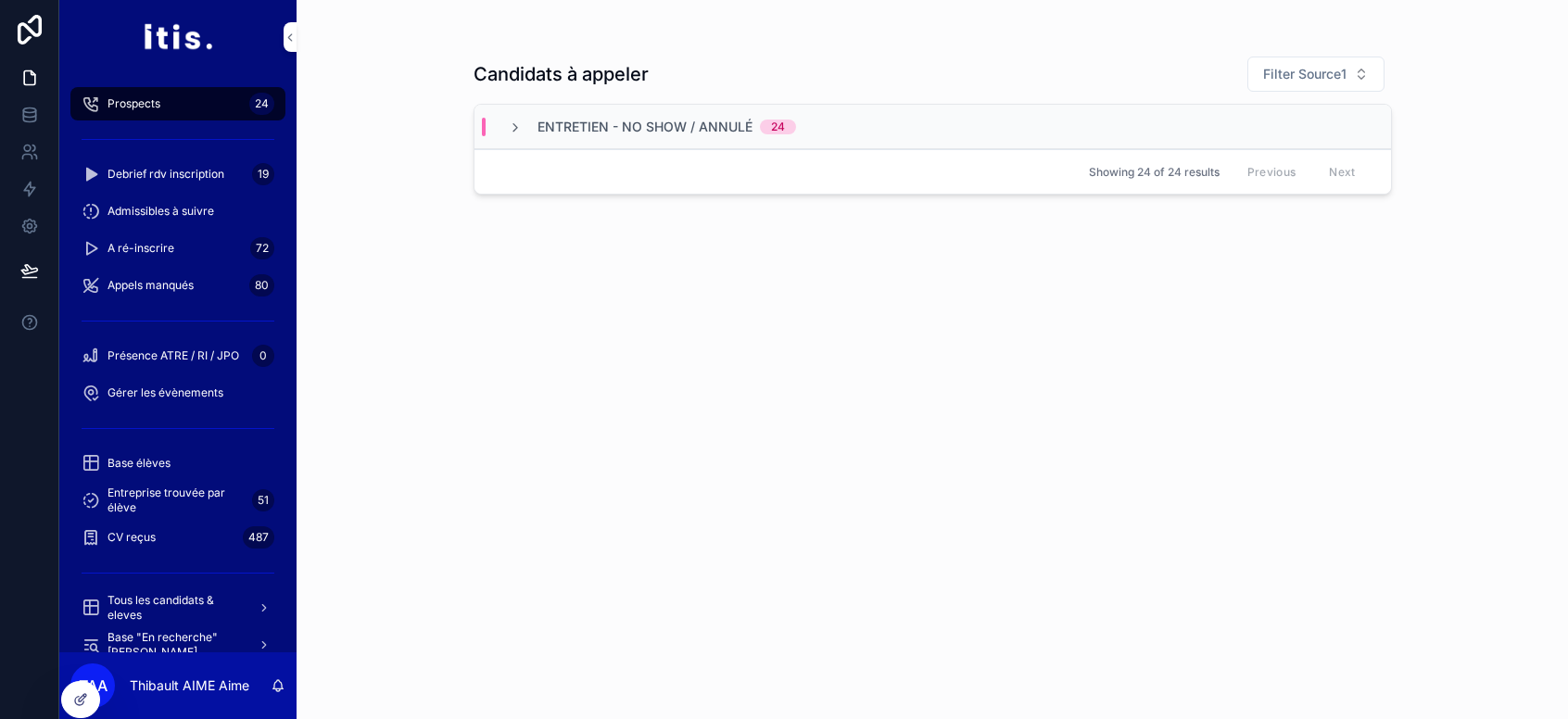
scroll to position [271, 0]
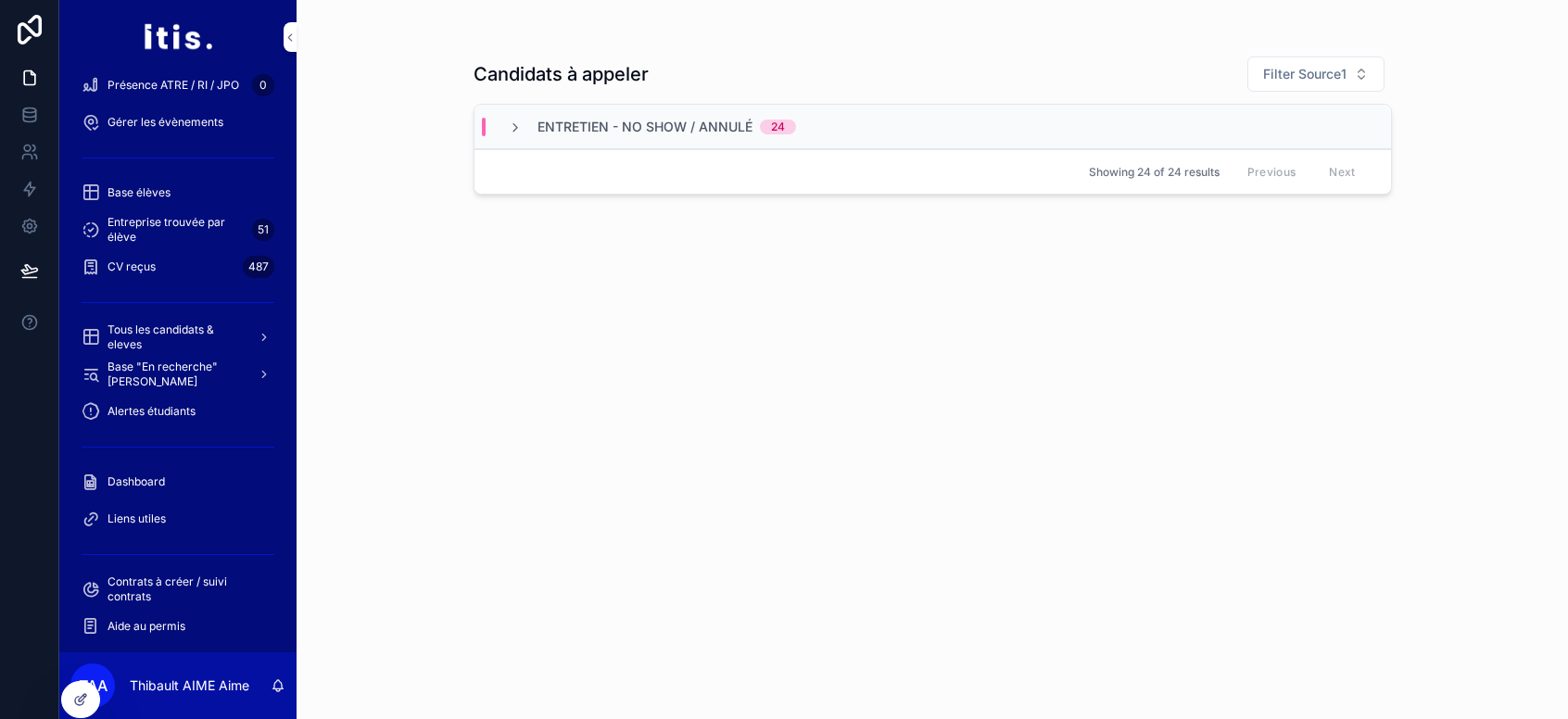
click at [173, 472] on div "Dashboard" at bounding box center [177, 482] width 193 height 29
